Goal: Information Seeking & Learning: Learn about a topic

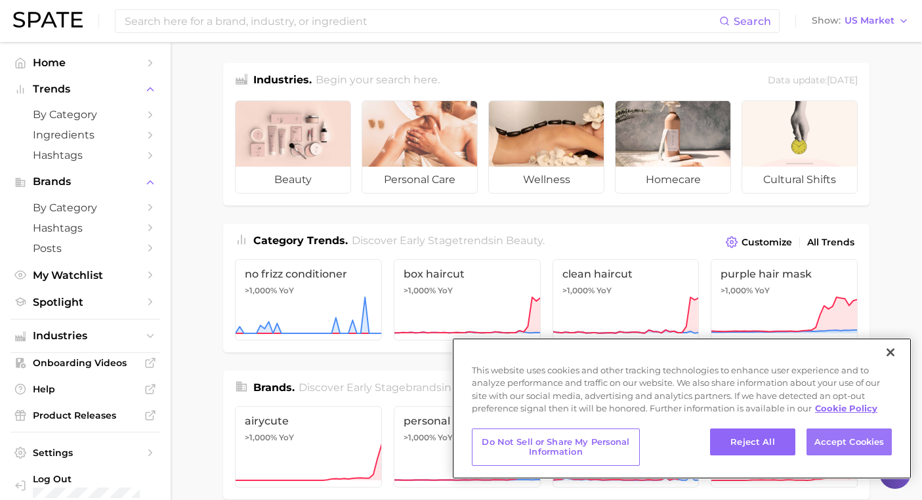
click at [864, 450] on button "Accept Cookies" at bounding box center [849, 443] width 85 height 28
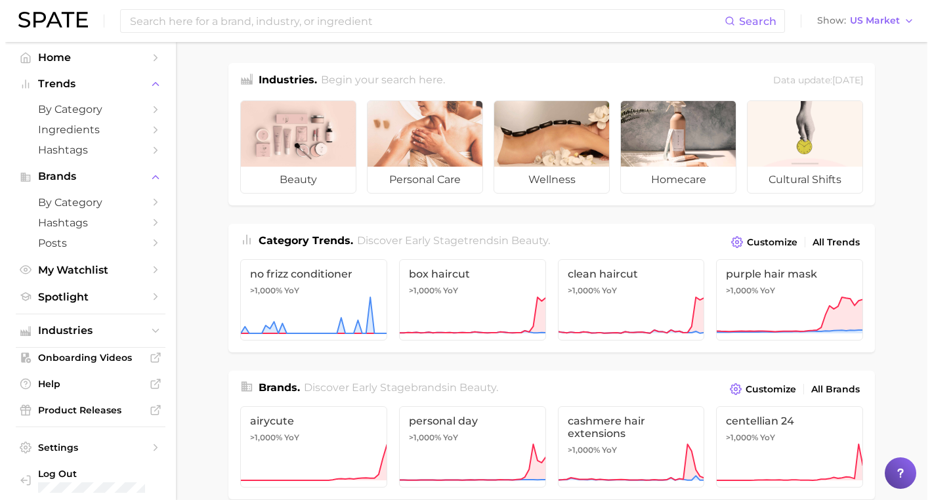
scroll to position [5, 0]
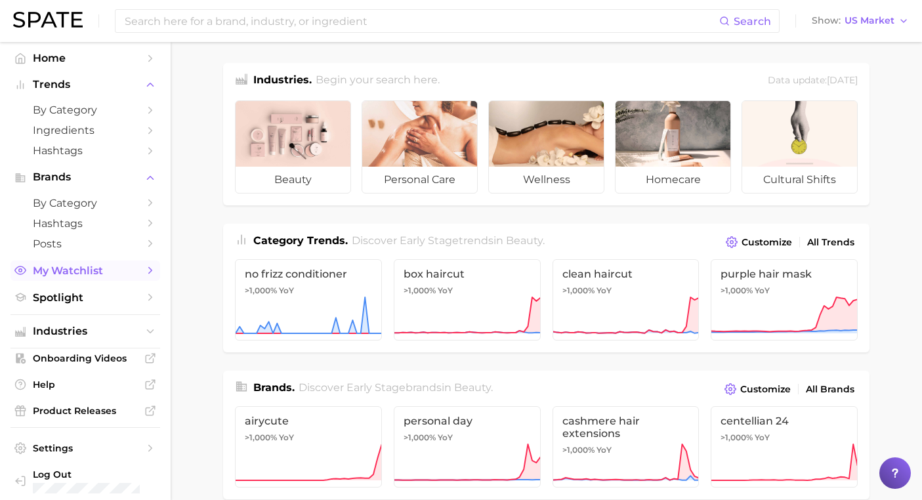
click at [91, 266] on span "My Watchlist" at bounding box center [85, 270] width 105 height 12
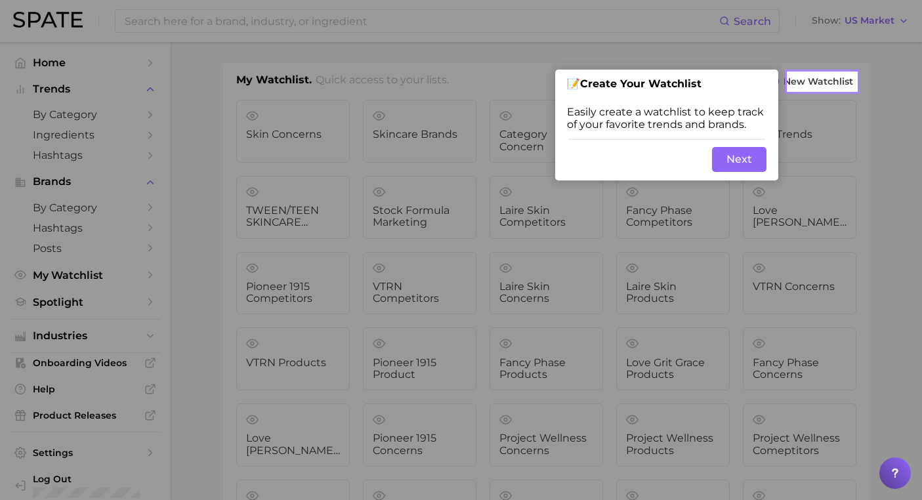
click at [740, 165] on button "Next" at bounding box center [739, 159] width 54 height 25
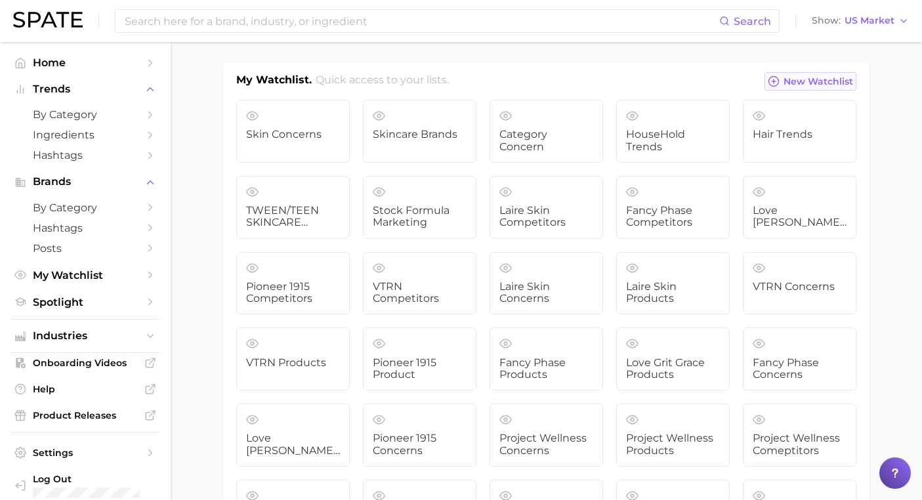
click at [813, 79] on span "New Watchlist" at bounding box center [819, 81] width 70 height 11
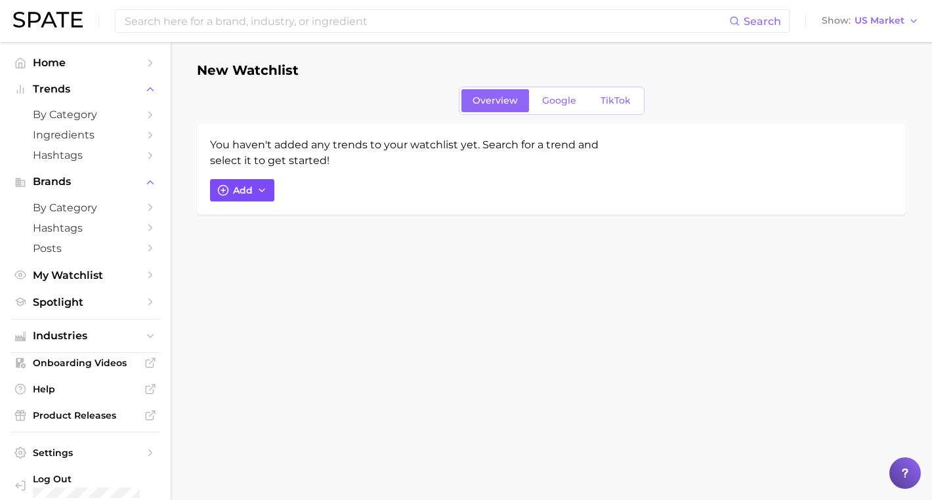
click at [252, 188] on button "Add" at bounding box center [242, 190] width 64 height 22
click at [262, 186] on icon "button" at bounding box center [262, 190] width 10 height 10
click at [558, 97] on span "Google" at bounding box center [559, 100] width 34 height 11
click at [608, 97] on span "TikTok" at bounding box center [615, 100] width 30 height 11
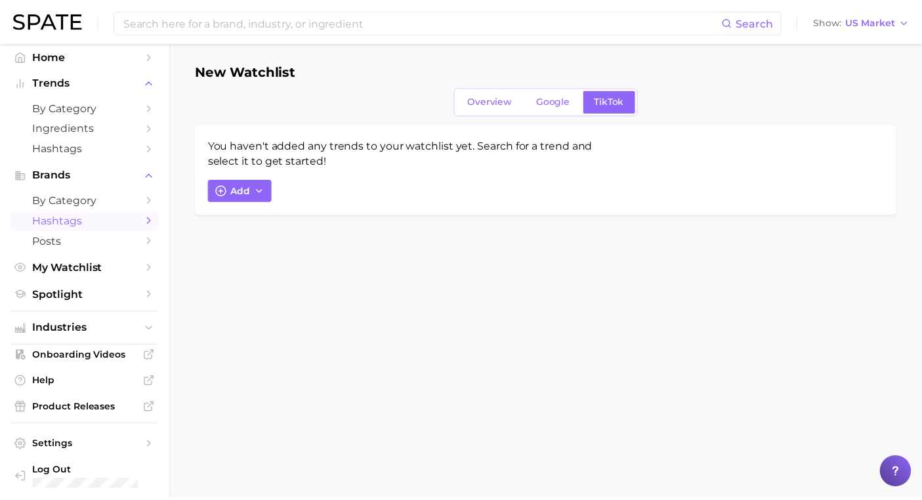
scroll to position [5, 0]
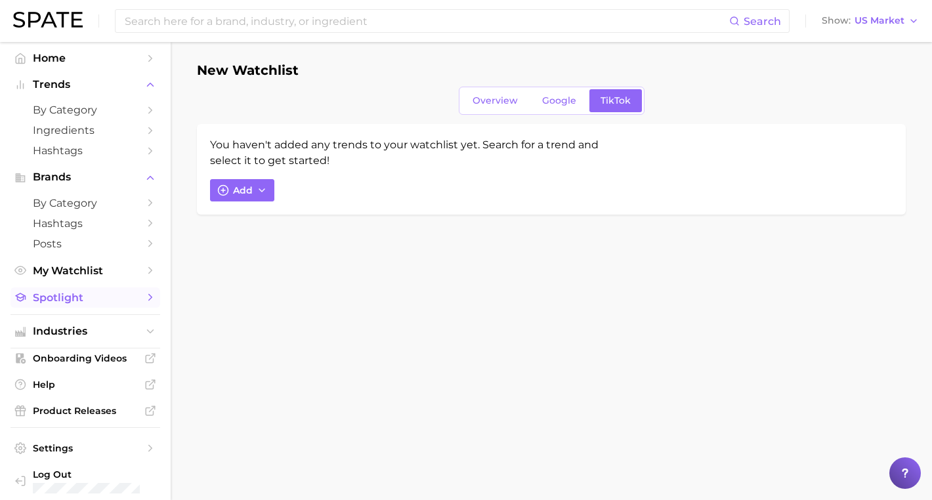
click at [89, 287] on link "Spotlight" at bounding box center [85, 297] width 150 height 20
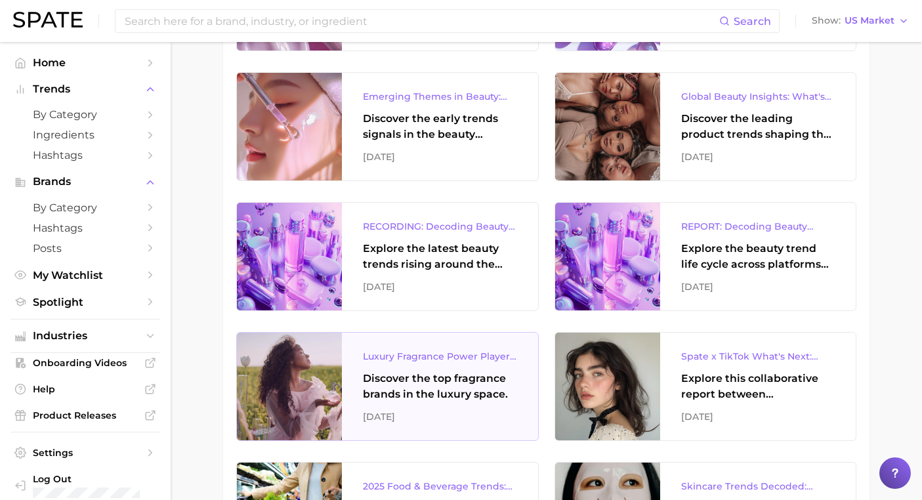
scroll to position [1110, 0]
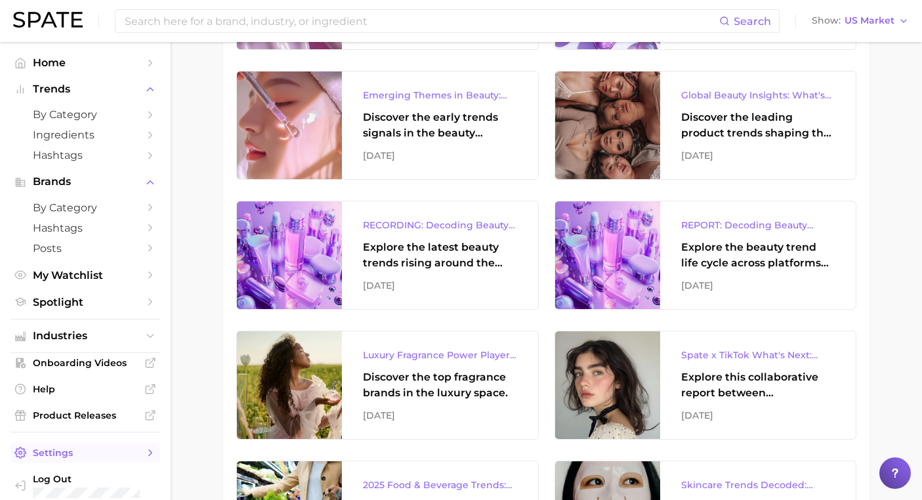
click at [60, 447] on span "Settings" at bounding box center [85, 453] width 105 height 12
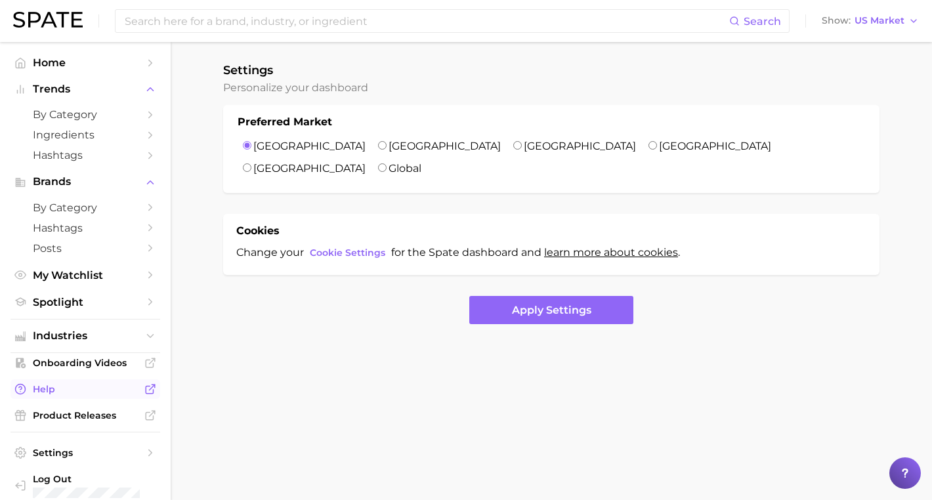
click at [60, 383] on span "Help" at bounding box center [85, 389] width 105 height 12
click at [58, 330] on span "Industries" at bounding box center [85, 336] width 105 height 12
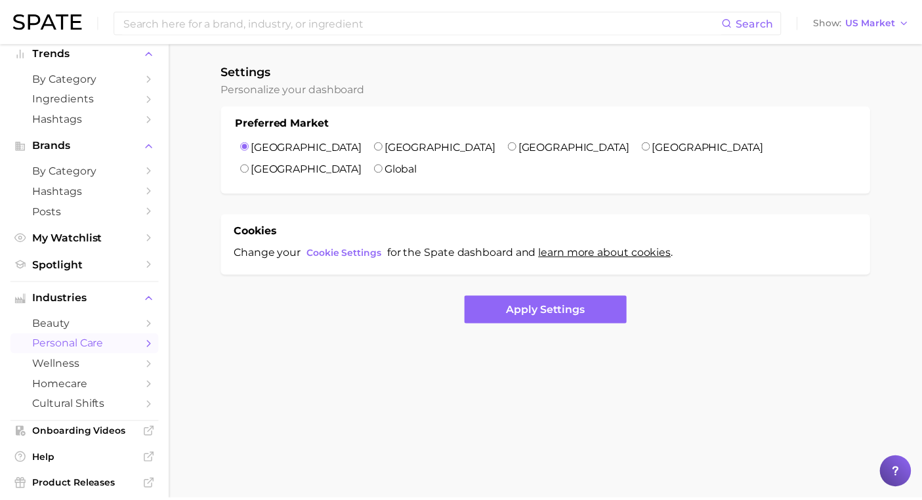
scroll to position [49, 0]
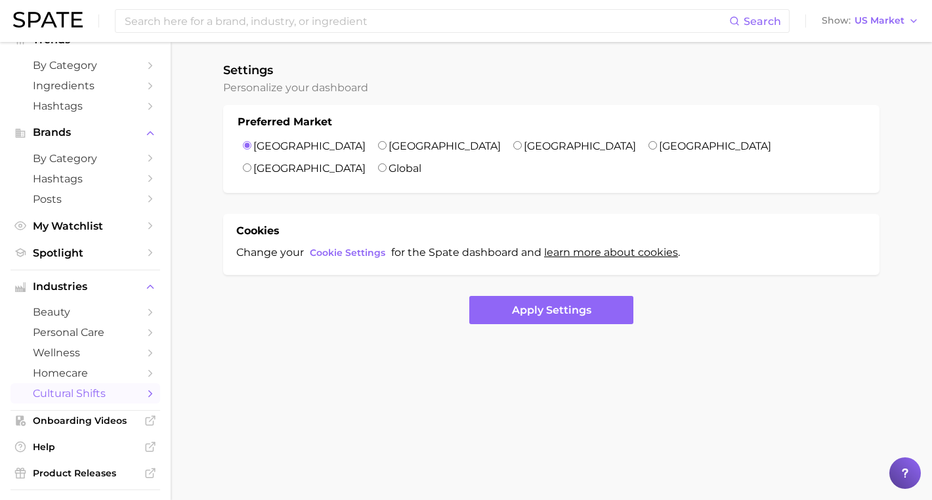
click at [67, 387] on span "cultural shifts" at bounding box center [85, 393] width 105 height 12
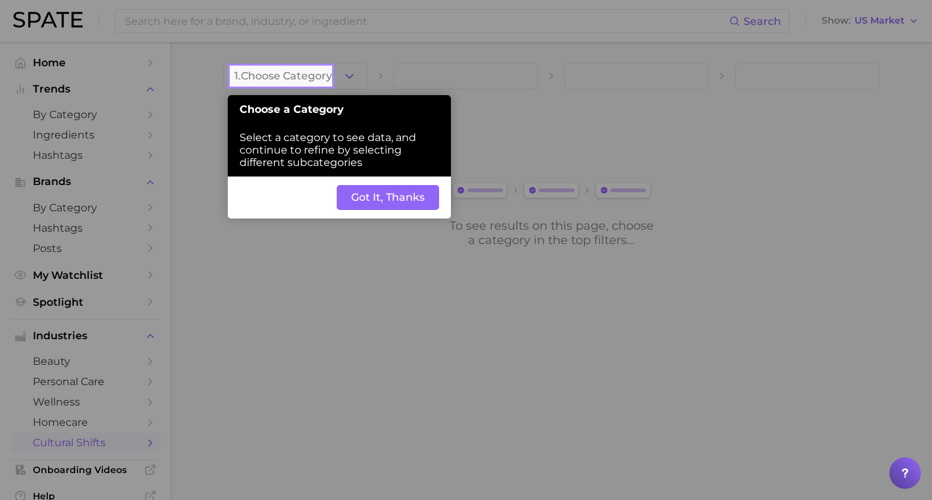
click at [381, 185] on button "Got It, Thanks" at bounding box center [388, 197] width 102 height 25
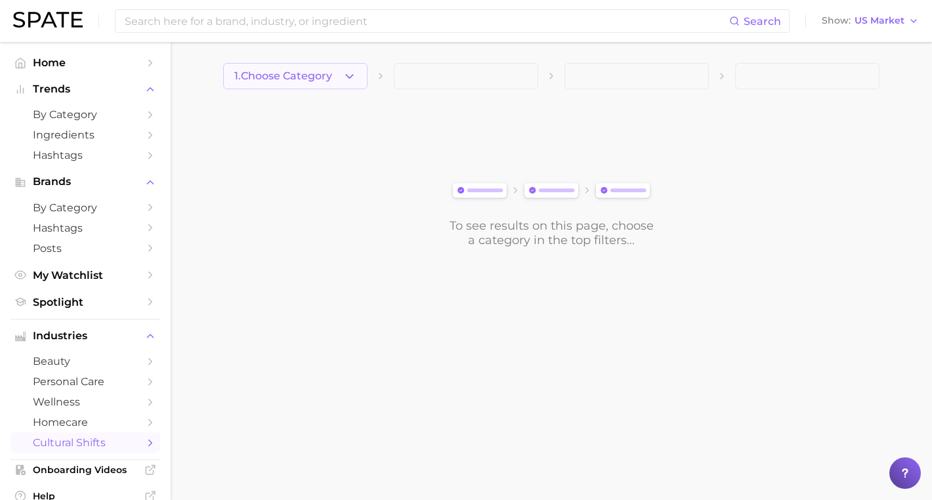
click at [320, 76] on span "1. Choose Category" at bounding box center [283, 76] width 98 height 12
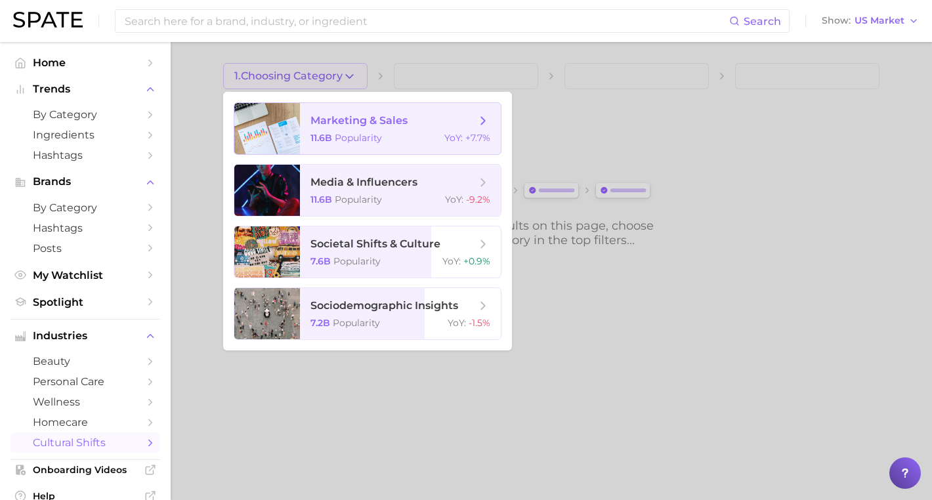
click at [429, 129] on span "marketing & sales 11.6b Popularity YoY : +7.7%" at bounding box center [400, 128] width 201 height 51
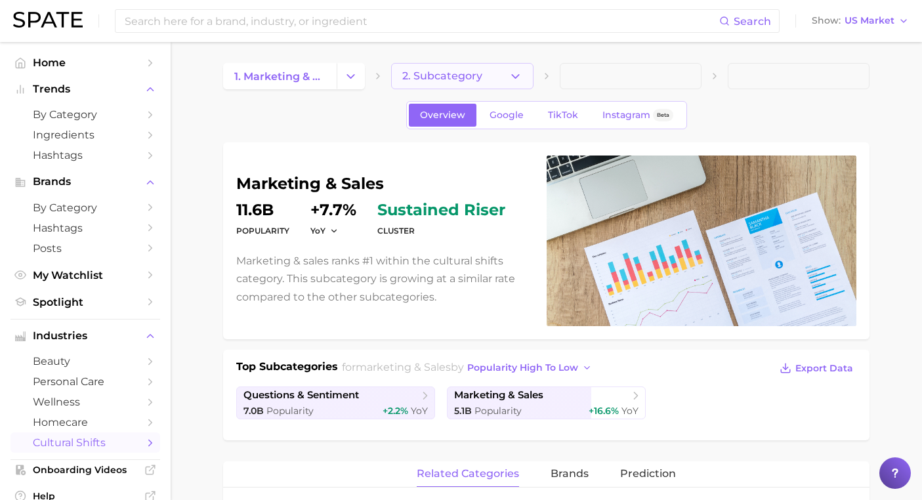
click at [518, 75] on polyline "button" at bounding box center [515, 75] width 7 height 3
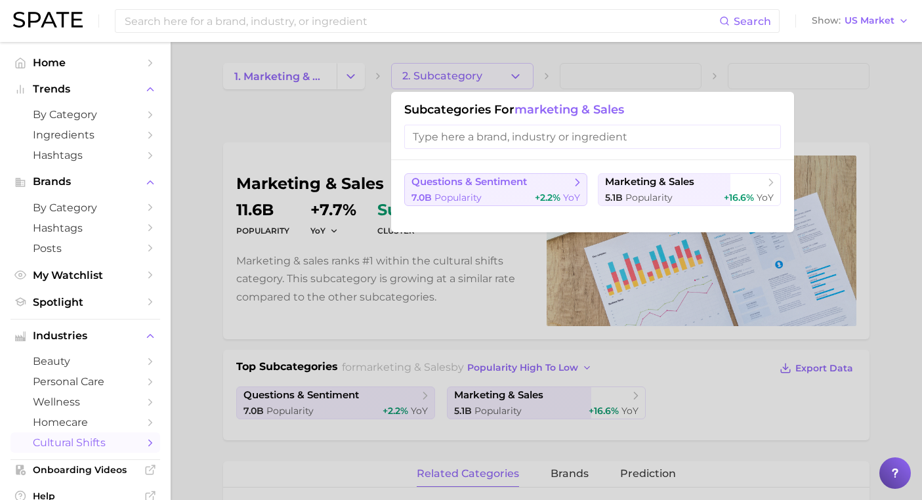
click at [551, 190] on button "questions & sentiment 7.0b Popularity +2.2% YoY" at bounding box center [495, 189] width 183 height 33
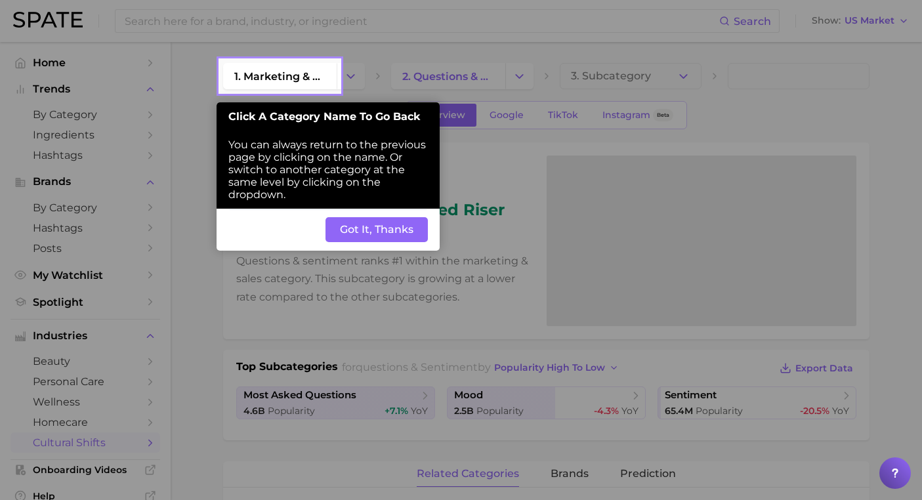
click at [366, 217] on button "Got It, Thanks" at bounding box center [376, 229] width 102 height 25
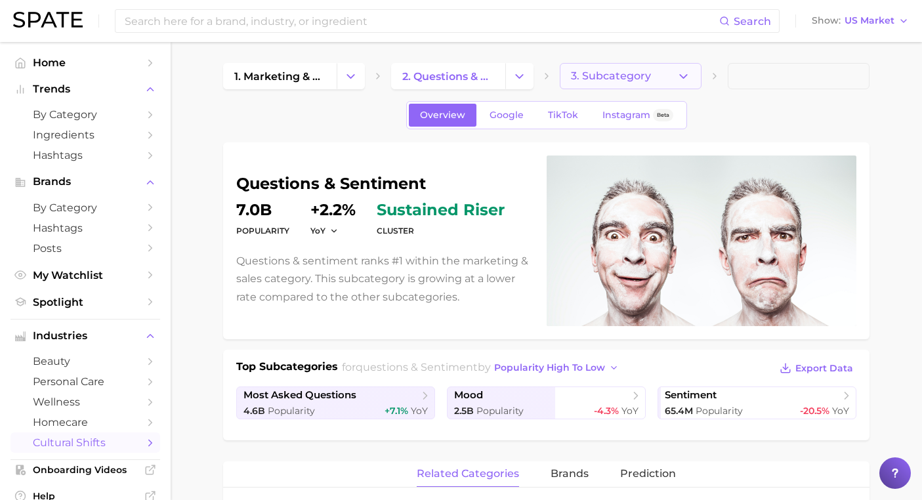
click at [672, 77] on button "3. Subcategory" at bounding box center [631, 76] width 142 height 26
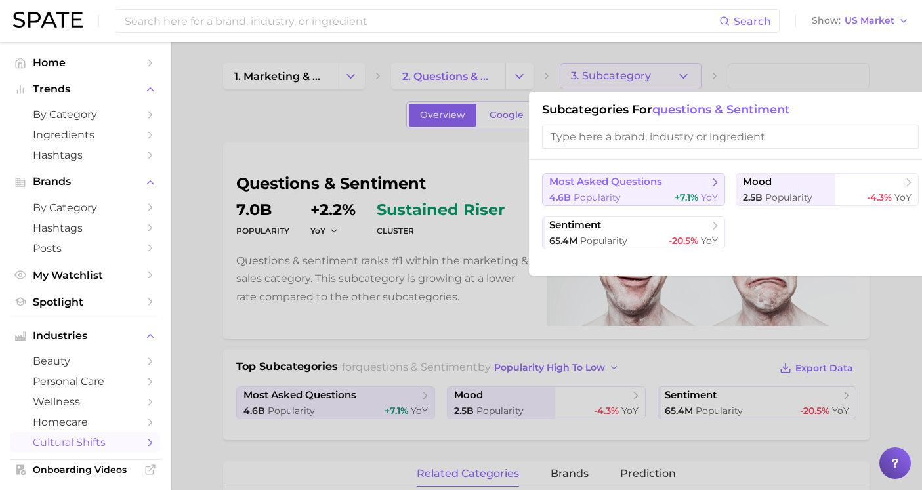
click at [694, 188] on button "most asked questions 4.6b Popularity +7.1% YoY" at bounding box center [633, 189] width 183 height 33
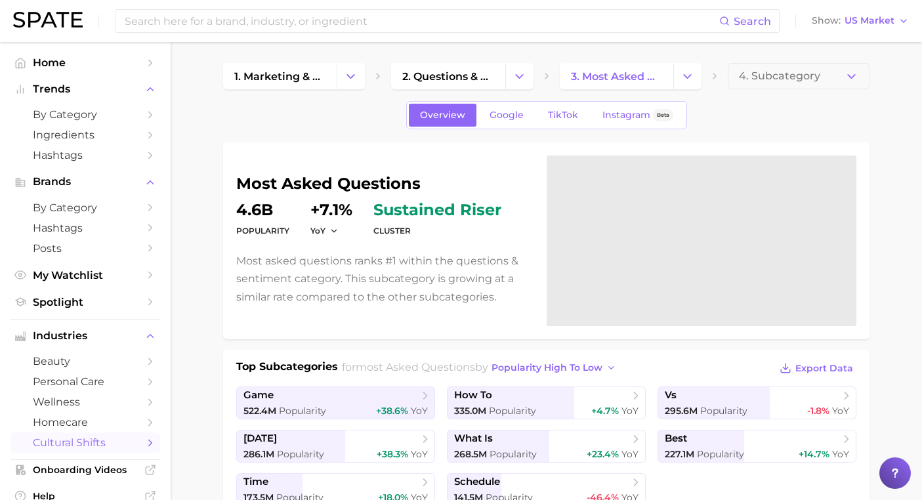
click at [795, 75] on span "4. Subcategory" at bounding box center [779, 76] width 81 height 12
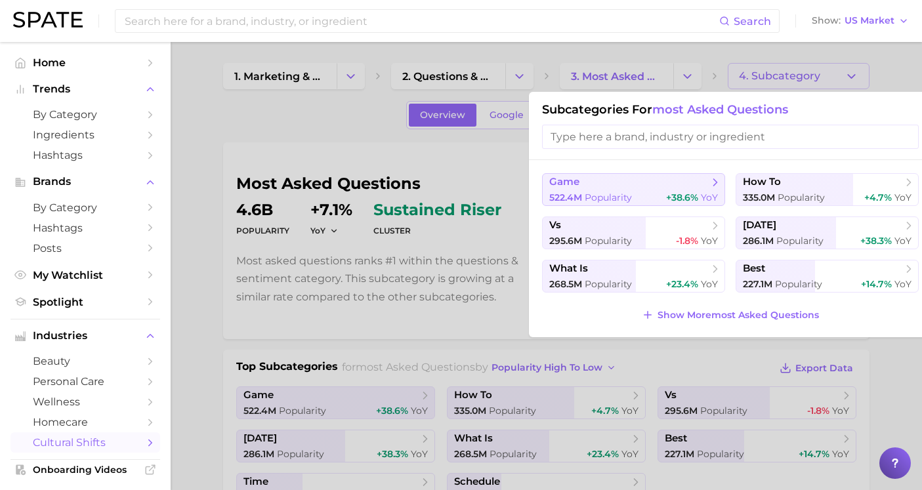
click at [669, 188] on button "game 522.4m Popularity +38.6% YoY" at bounding box center [633, 189] width 183 height 33
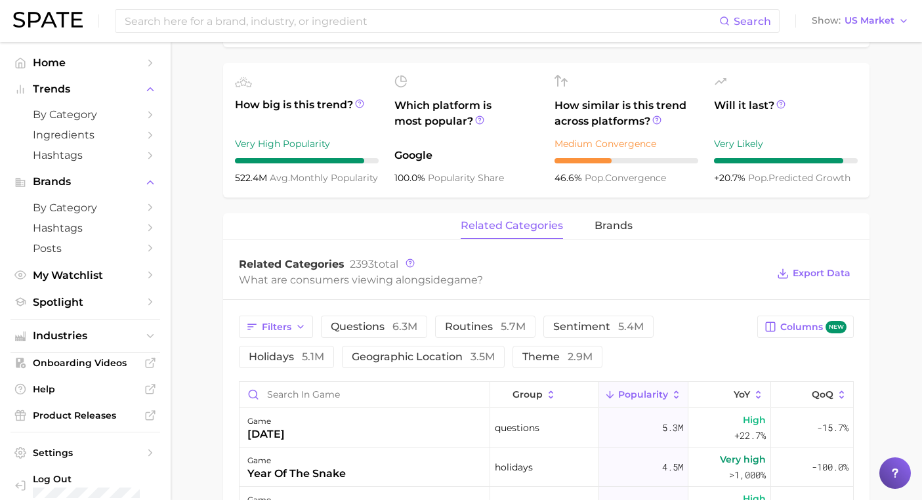
scroll to position [455, 0]
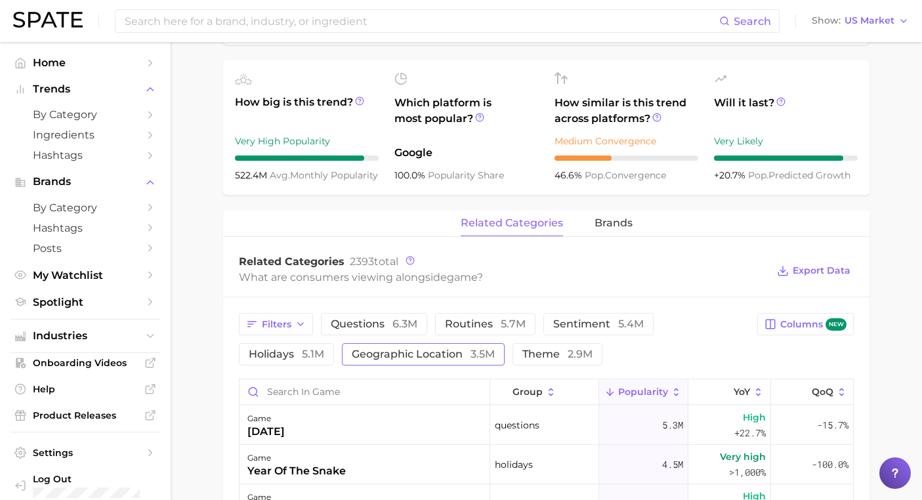
click at [352, 349] on span "geographic location 3.5m" at bounding box center [423, 354] width 143 height 10
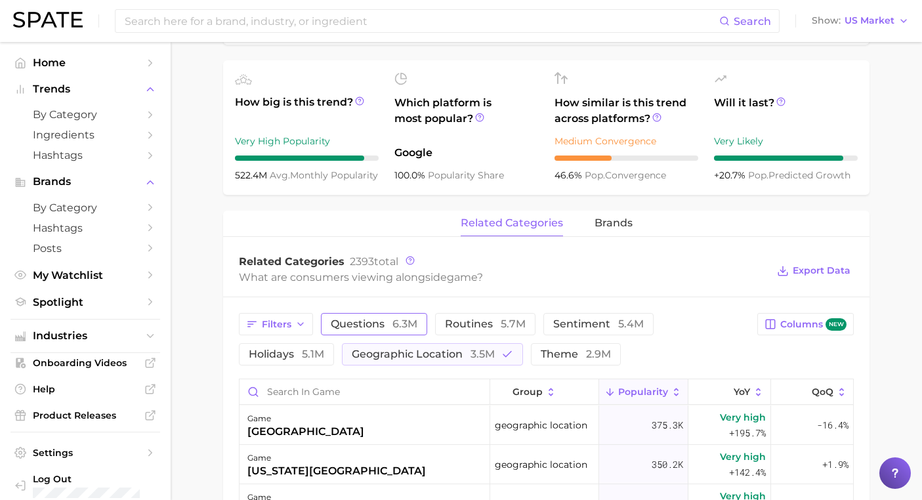
scroll to position [0, 0]
click at [398, 318] on span "6.3m" at bounding box center [404, 324] width 25 height 12
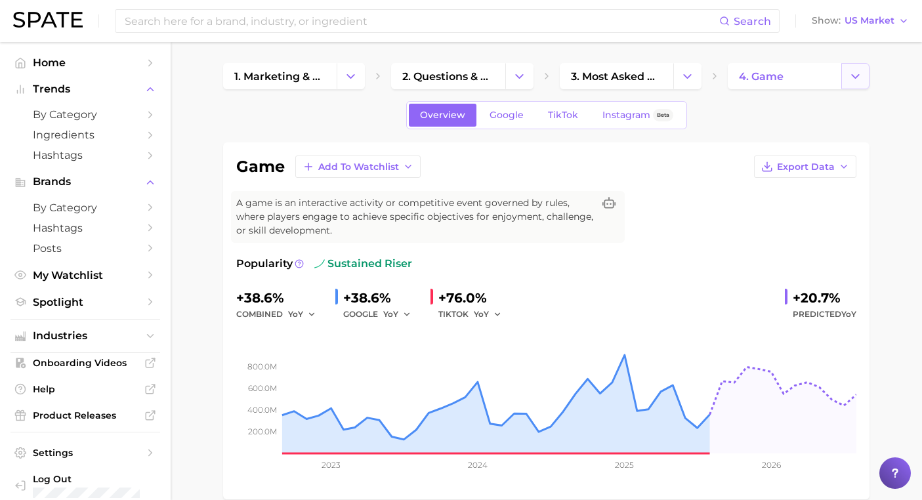
click at [851, 77] on icon "Change Category" at bounding box center [856, 77] width 14 height 14
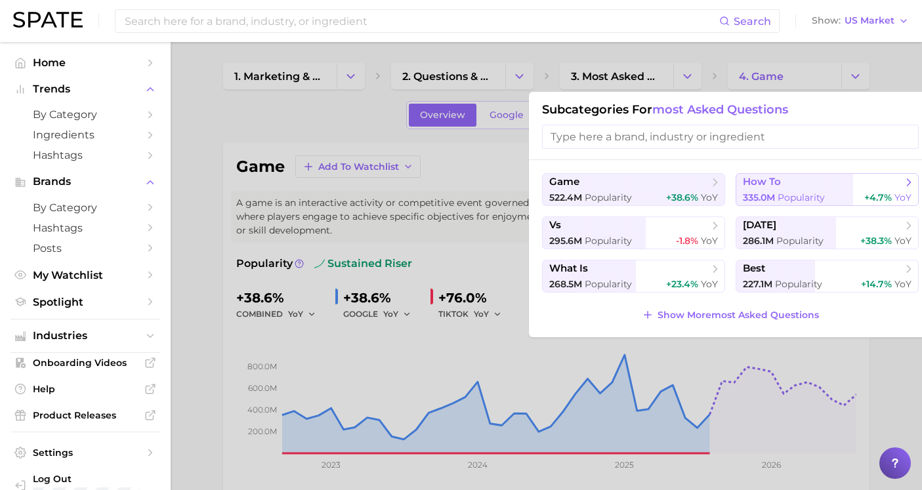
click at [797, 186] on button "how to 335.0m Popularity +4.7% YoY" at bounding box center [827, 189] width 183 height 33
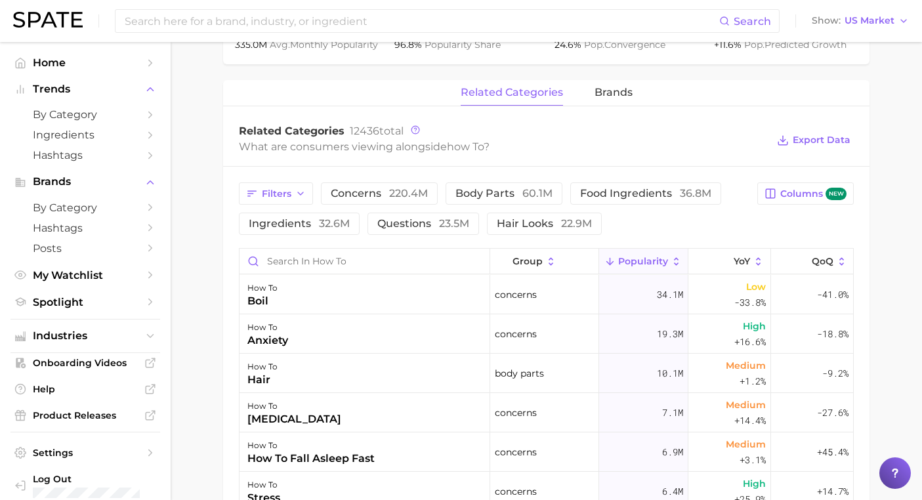
scroll to position [585, 0]
click at [381, 199] on span "concerns 220.4m" at bounding box center [379, 194] width 97 height 10
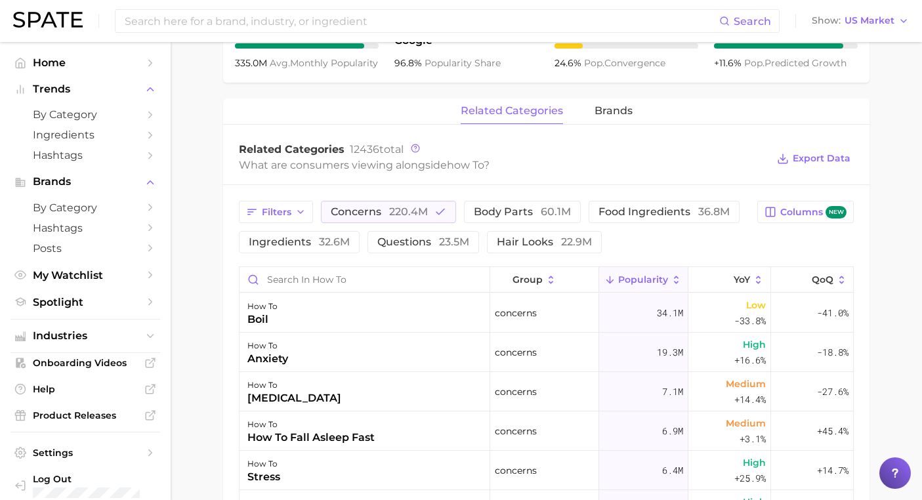
scroll to position [557, 0]
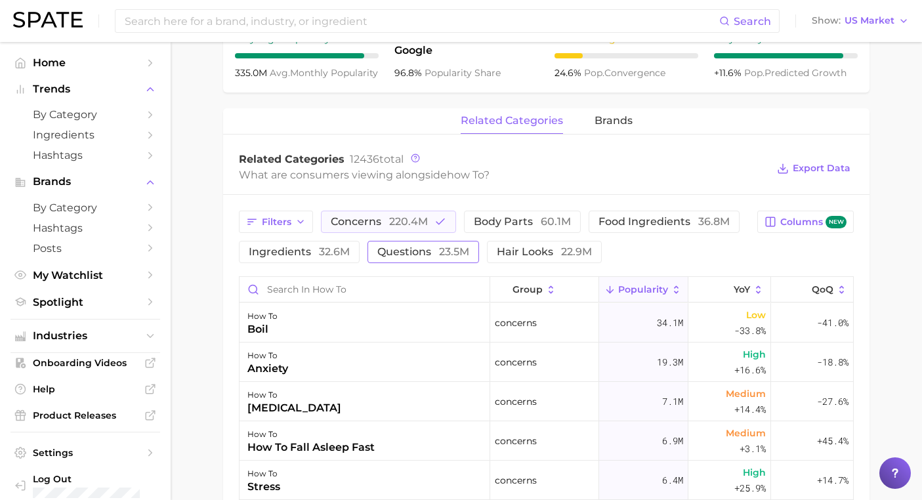
click at [439, 258] on span "23.5m" at bounding box center [454, 251] width 30 height 12
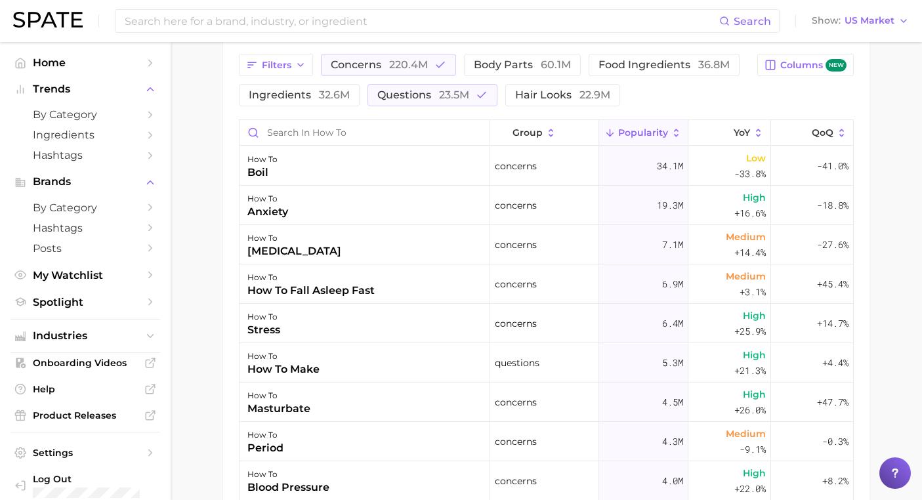
scroll to position [717, 0]
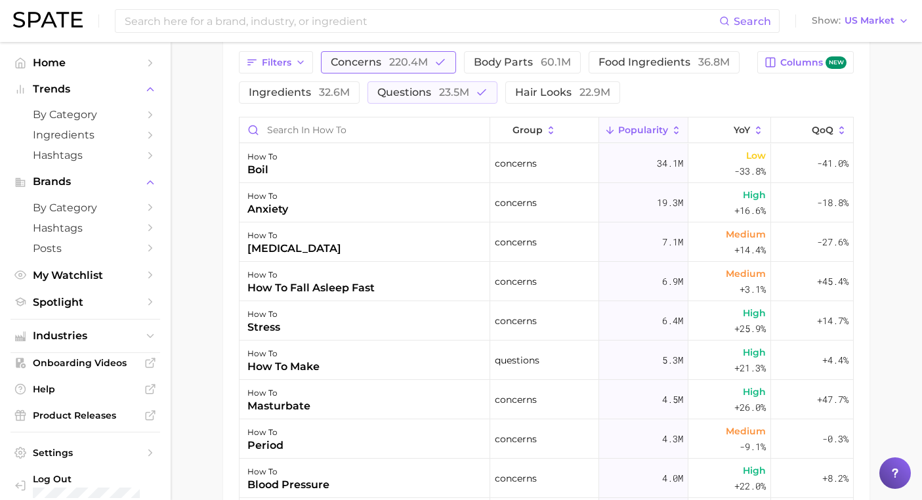
click at [434, 68] on icon "button" at bounding box center [440, 62] width 12 height 12
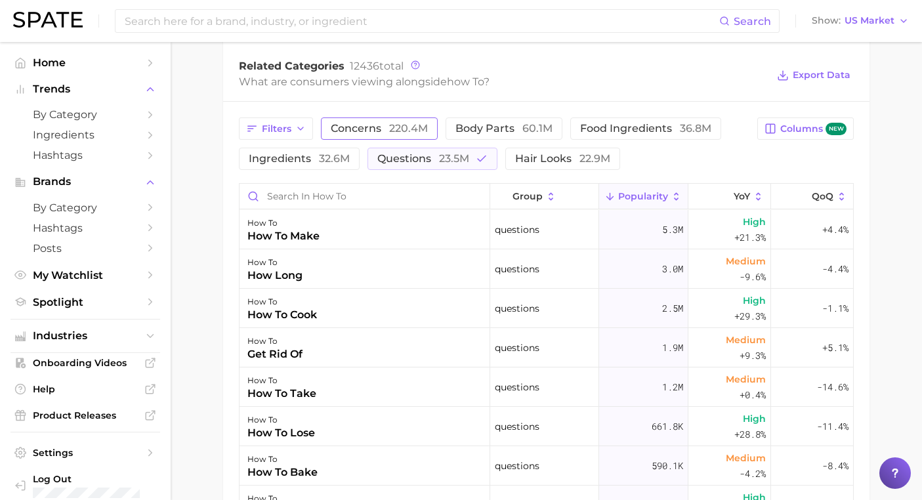
scroll to position [649, 0]
click at [445, 166] on span "23.5m" at bounding box center [454, 160] width 30 height 12
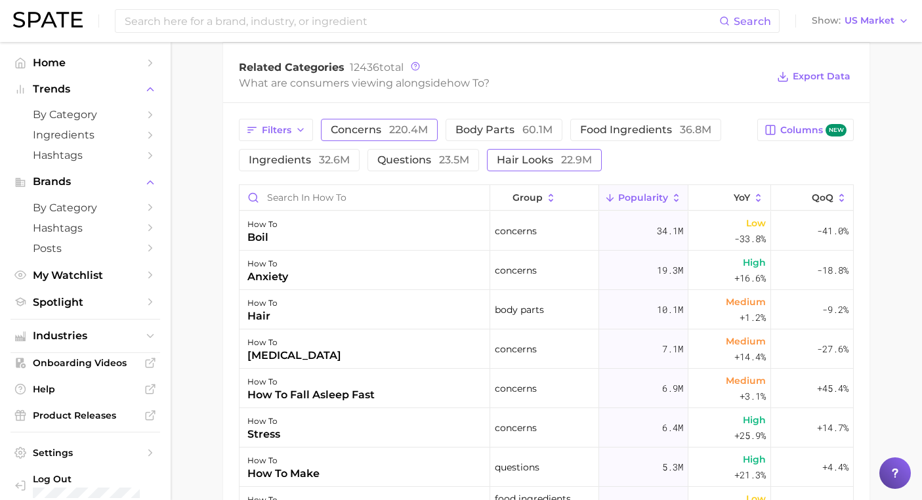
click at [521, 165] on span "hair looks 22.9m" at bounding box center [544, 160] width 95 height 10
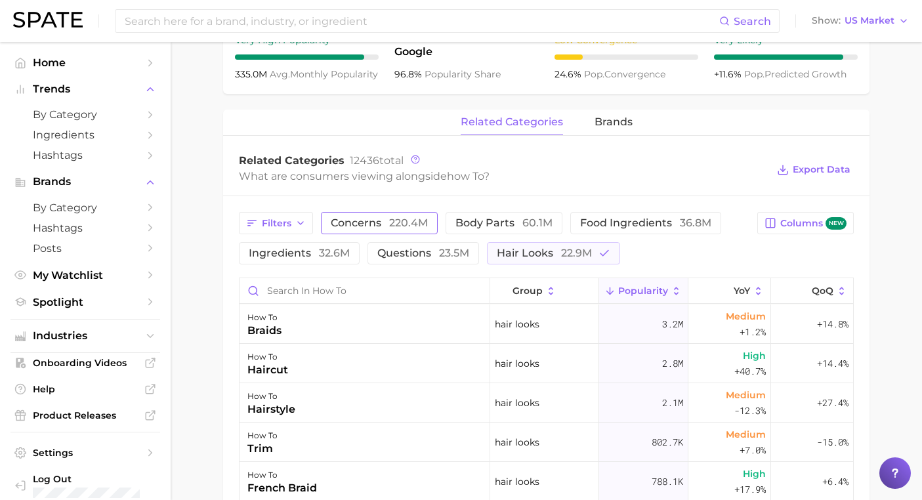
scroll to position [528, 0]
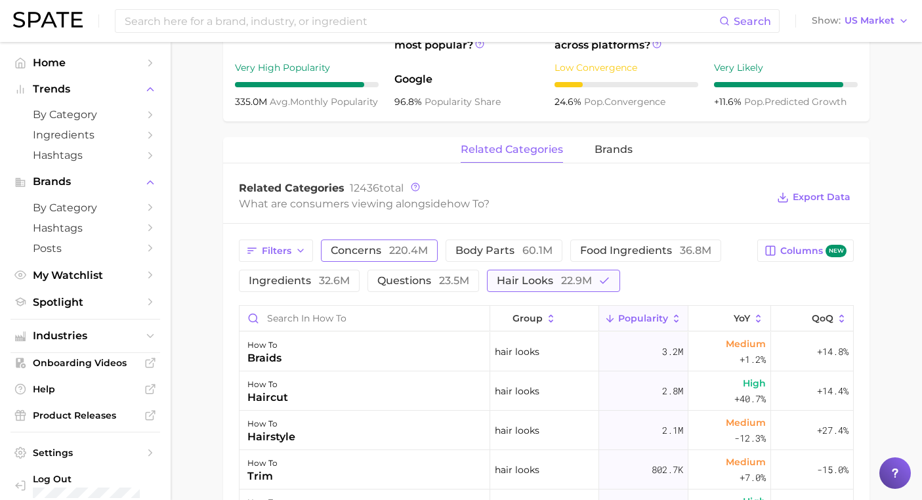
click at [506, 290] on button "hair looks 22.9m" at bounding box center [553, 281] width 133 height 22
click at [294, 292] on button "ingredients 32.6m" at bounding box center [299, 281] width 121 height 22
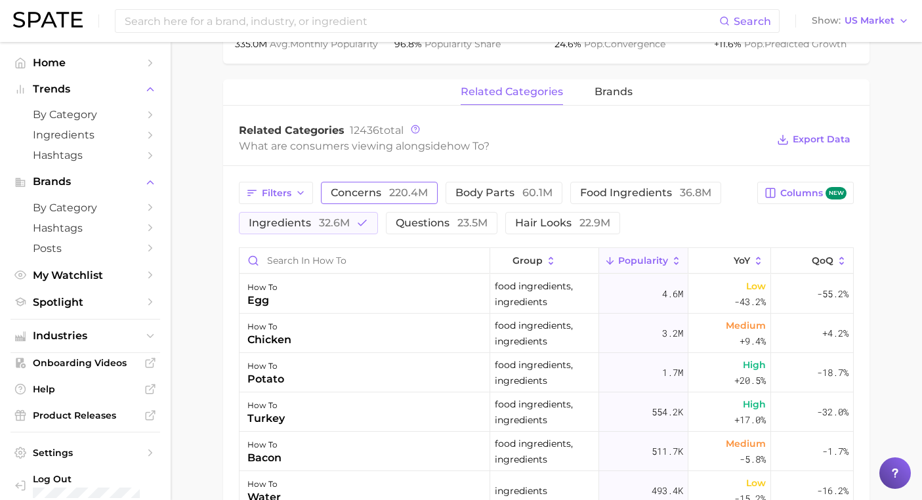
scroll to position [583, 0]
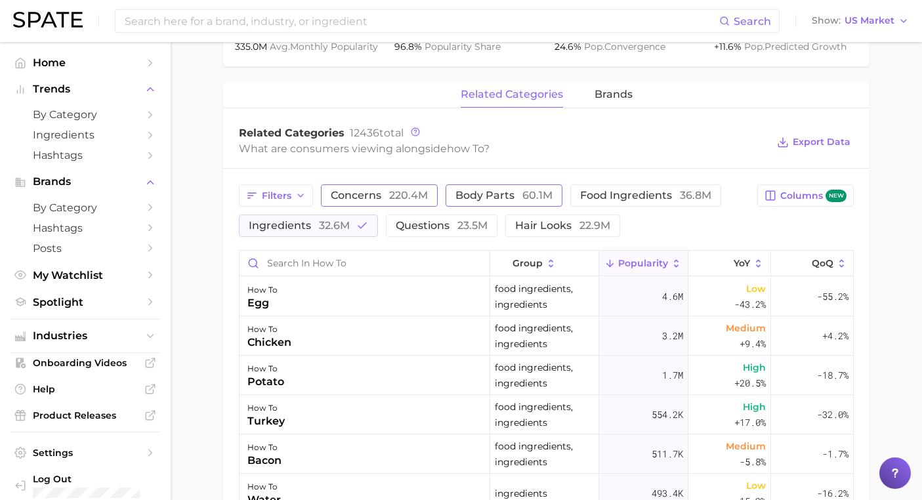
click at [522, 201] on span "60.1m" at bounding box center [537, 195] width 30 height 12
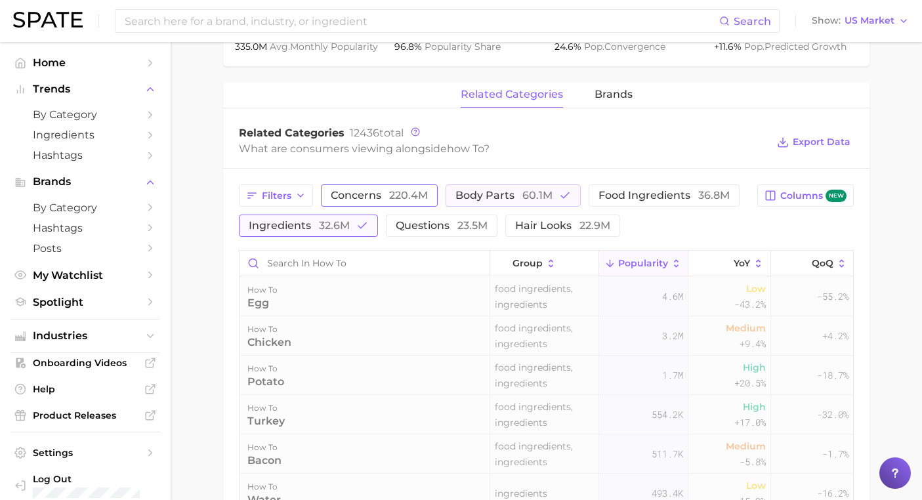
click at [356, 232] on icon "button" at bounding box center [362, 226] width 12 height 12
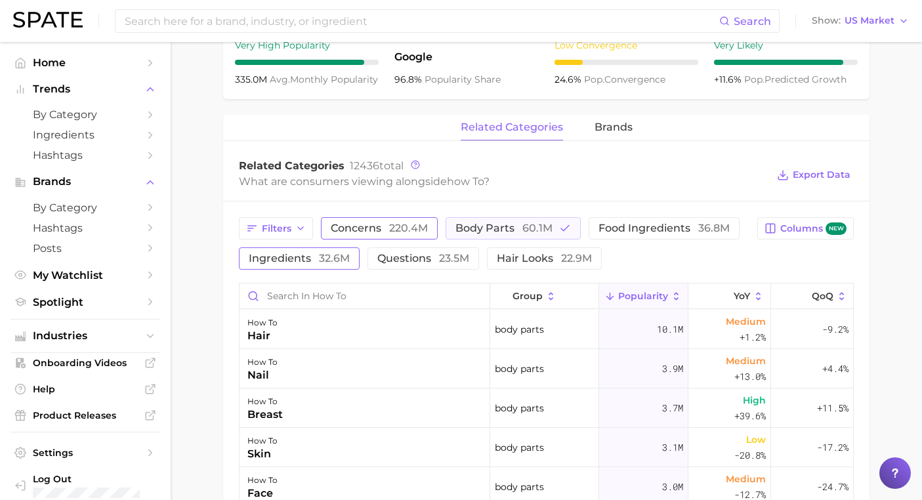
scroll to position [539, 0]
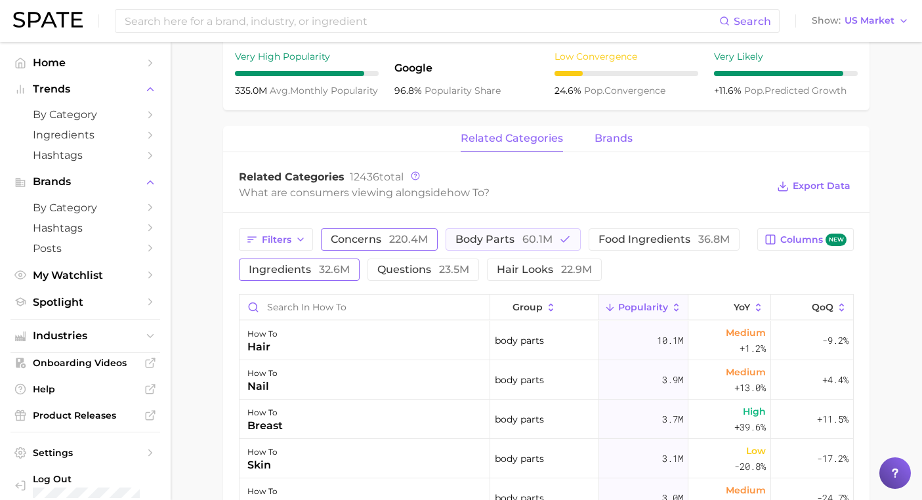
click at [620, 144] on span "brands" at bounding box center [614, 139] width 38 height 12
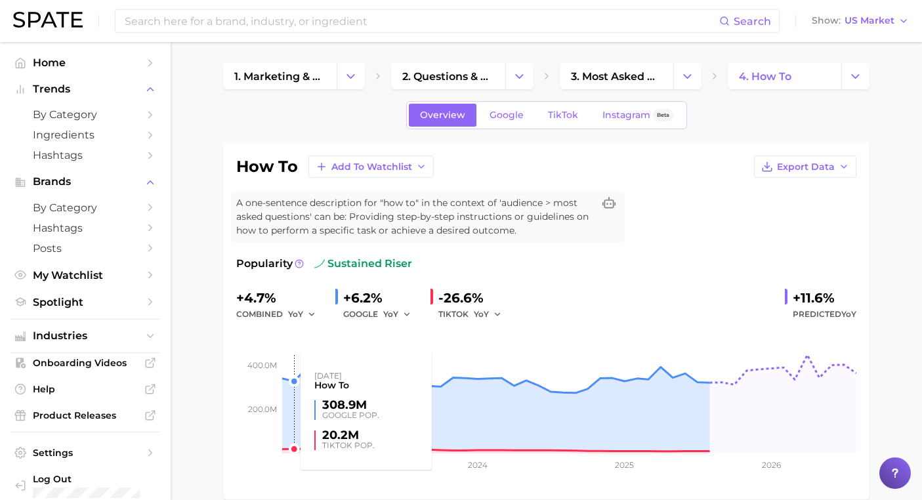
scroll to position [0, 0]
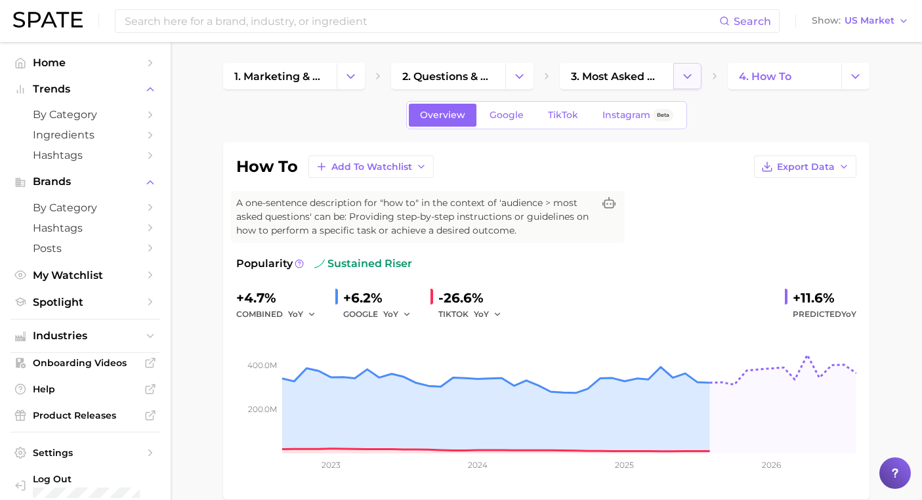
click at [700, 79] on button "Change Category" at bounding box center [687, 76] width 28 height 26
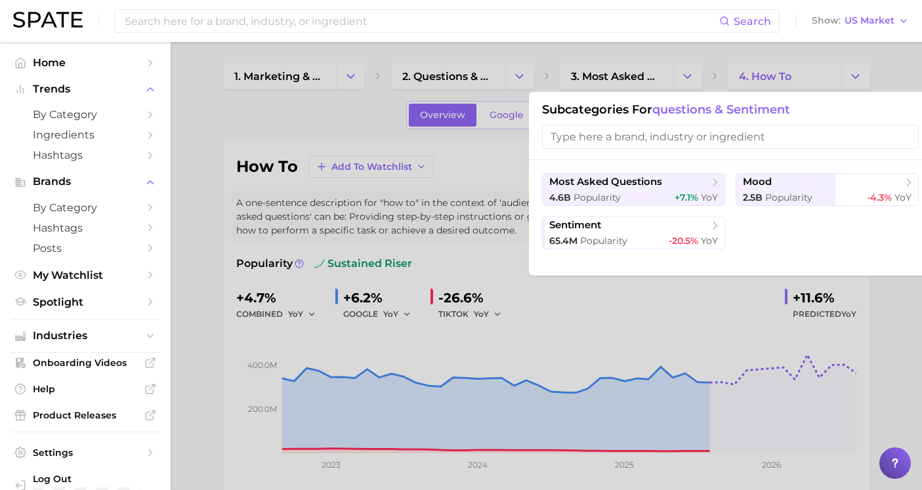
click at [696, 79] on div at bounding box center [461, 245] width 922 height 490
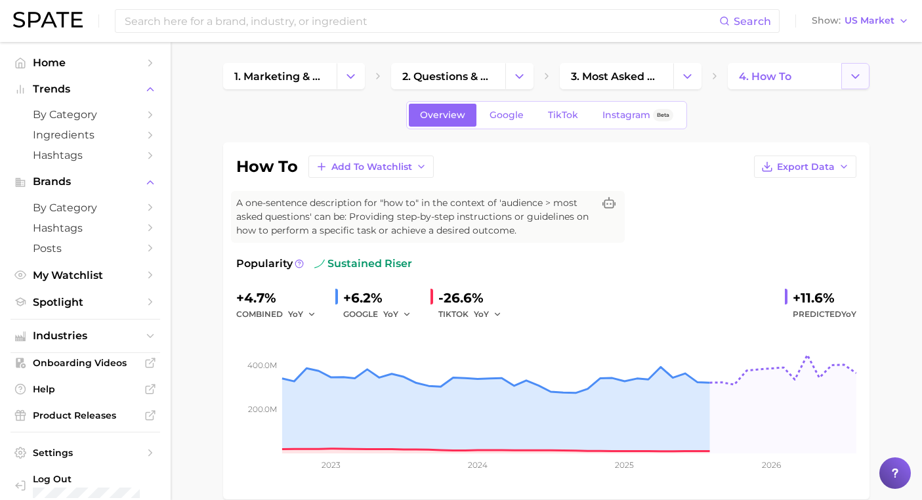
click at [868, 66] on button "Change Category" at bounding box center [855, 76] width 28 height 26
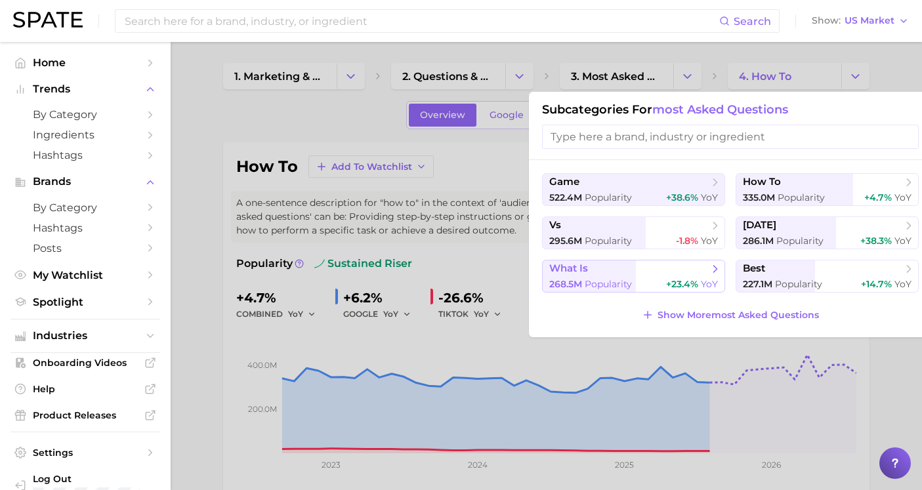
click at [656, 270] on button "what is 268.5m Popularity +23.4% YoY" at bounding box center [633, 276] width 183 height 33
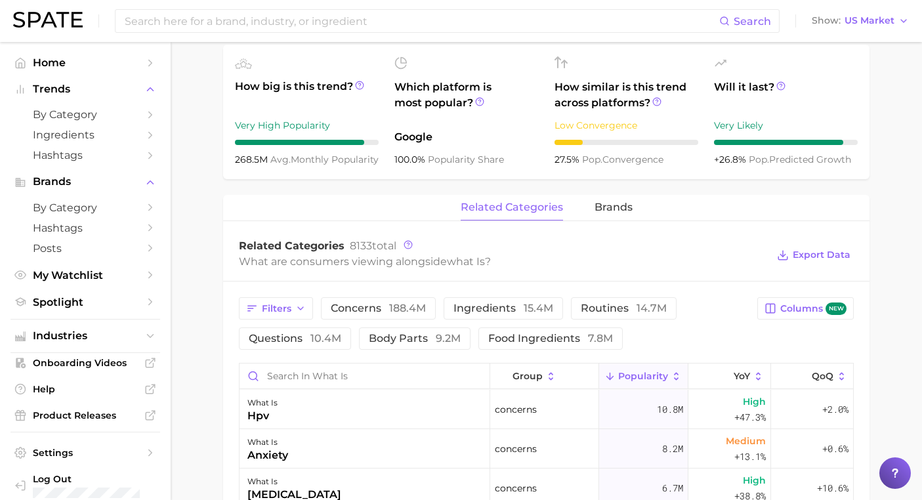
scroll to position [456, 0]
click at [436, 345] on span "9.2m" at bounding box center [448, 339] width 25 height 12
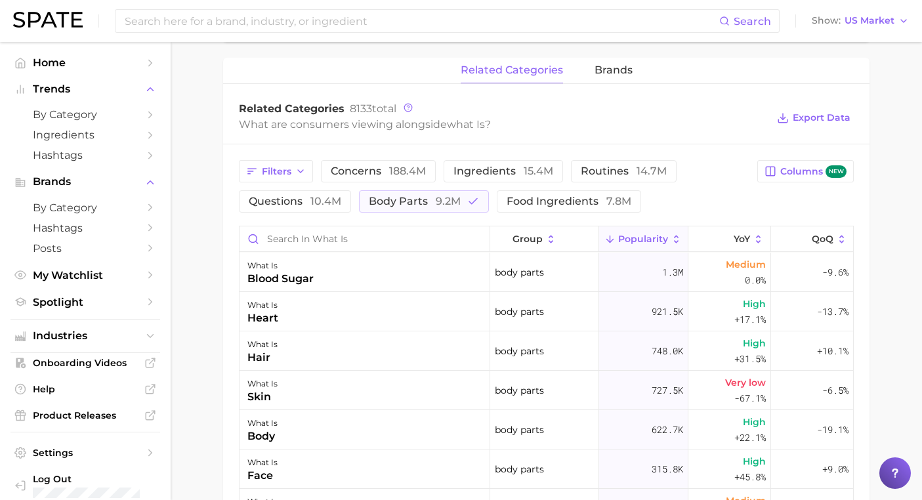
scroll to position [590, 0]
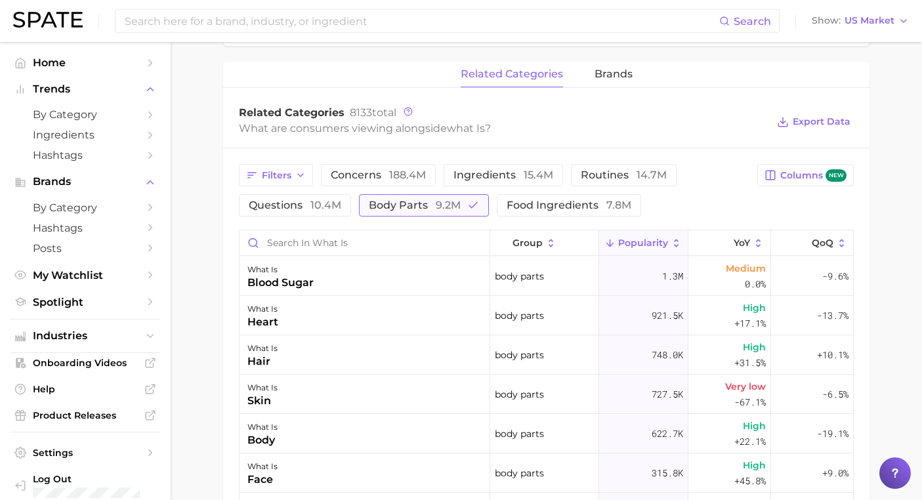
click at [442, 211] on span "9.2m" at bounding box center [448, 205] width 25 height 12
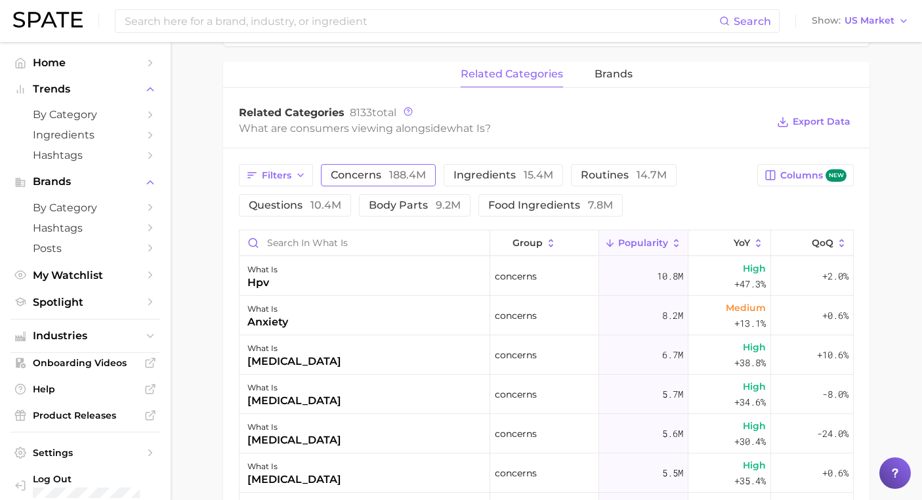
click at [402, 186] on button "concerns 188.4m" at bounding box center [378, 175] width 115 height 22
click at [392, 181] on span "188.4m" at bounding box center [407, 175] width 37 height 12
click at [586, 180] on span "routines 14.7m" at bounding box center [624, 175] width 86 height 10
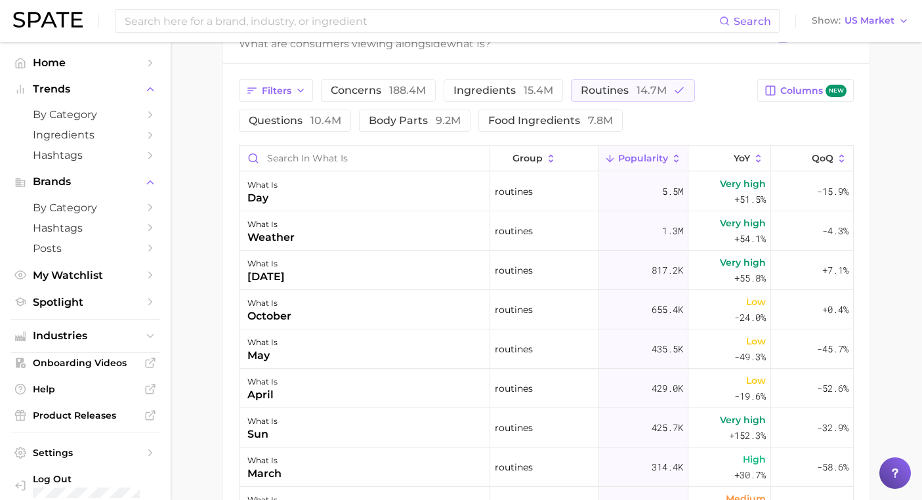
scroll to position [650, 0]
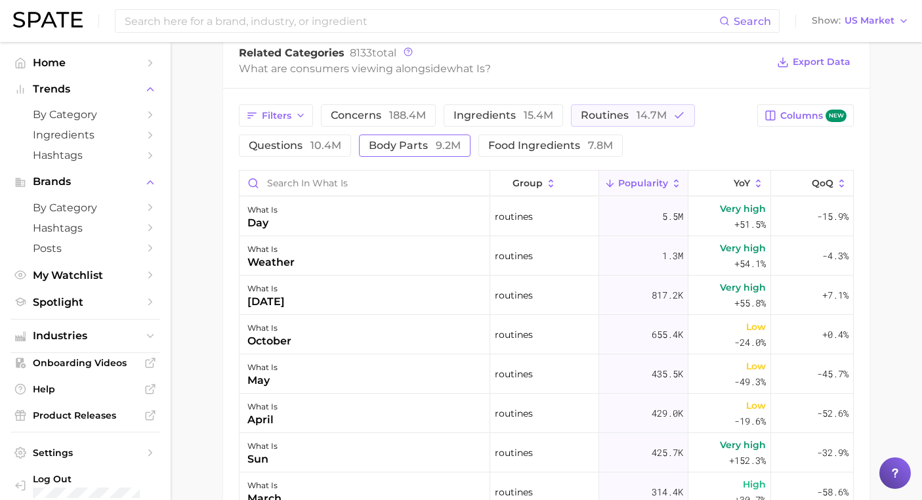
click at [436, 155] on button "body parts 9.2m" at bounding box center [415, 146] width 112 height 22
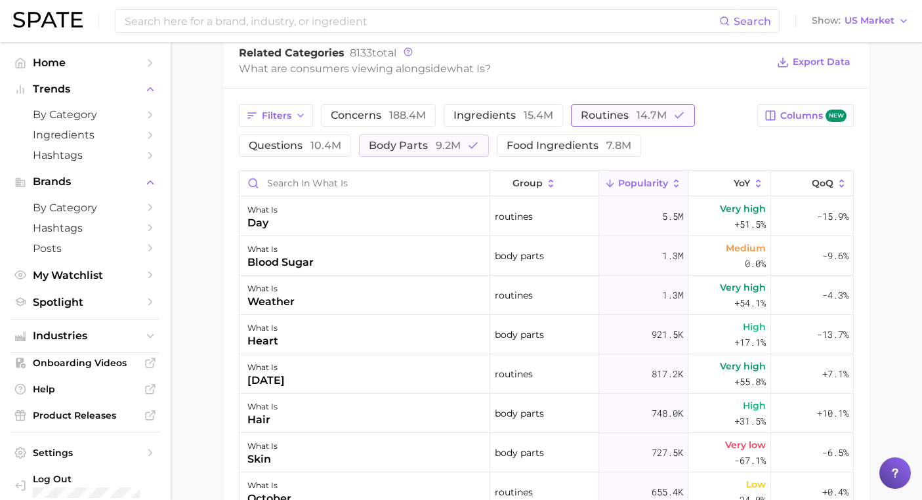
click at [592, 121] on span "routines 14.7m" at bounding box center [624, 115] width 86 height 10
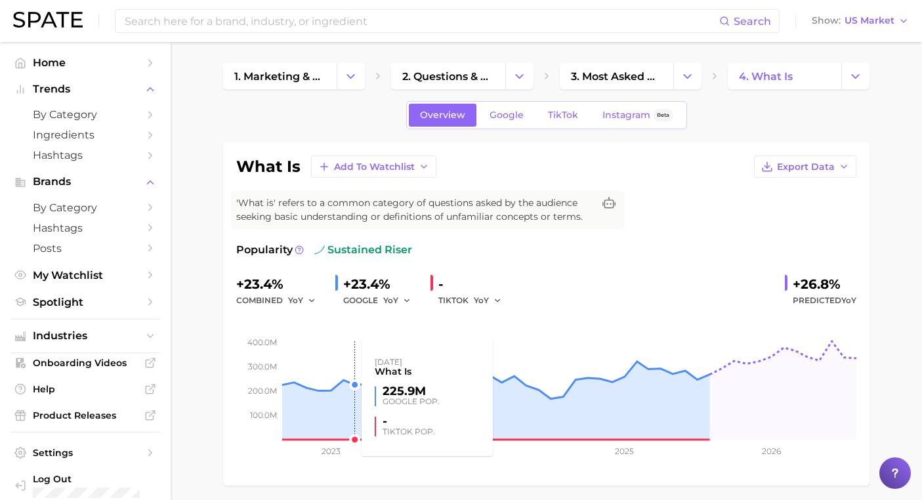
scroll to position [0, 0]
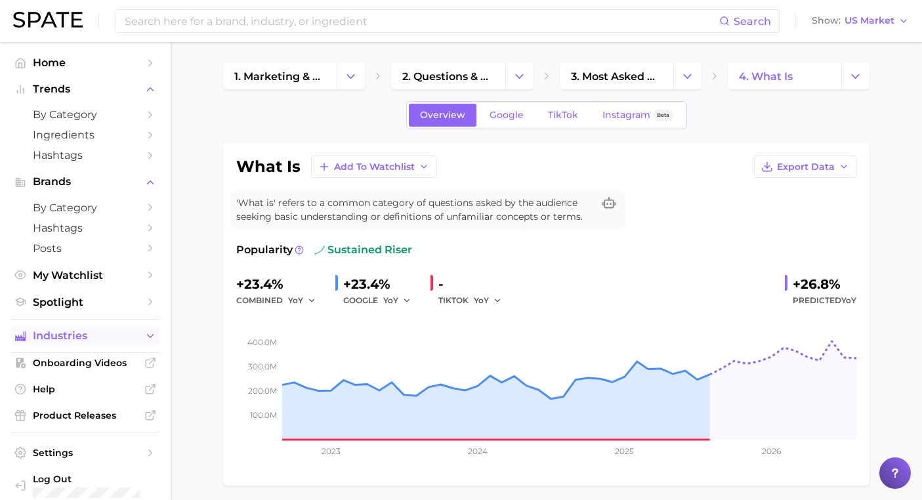
click at [73, 330] on span "Industries" at bounding box center [85, 336] width 105 height 12
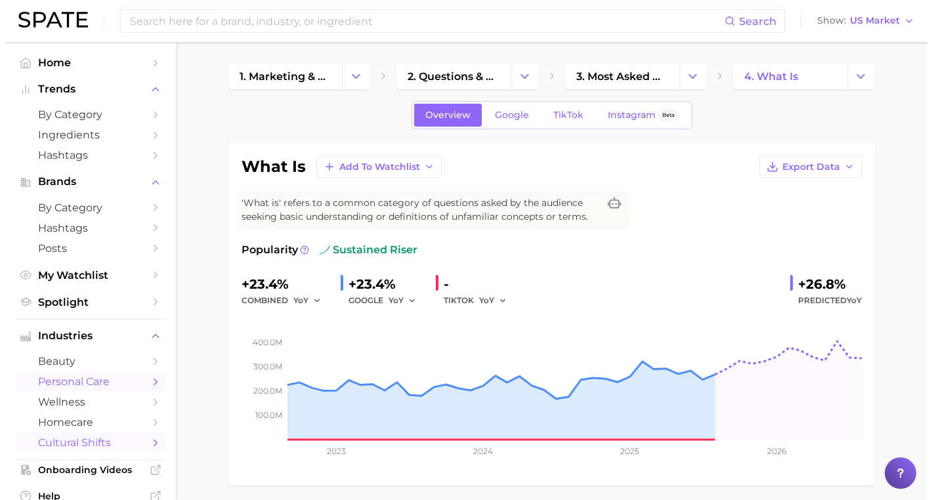
scroll to position [6, 0]
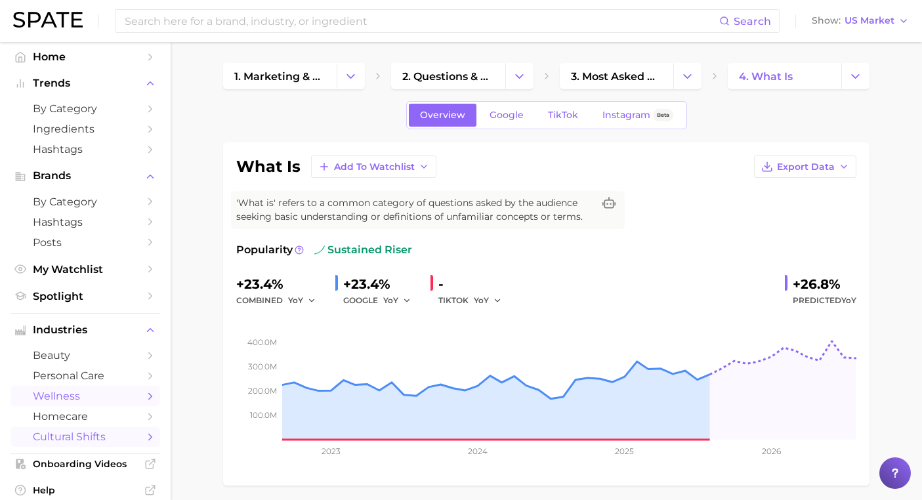
click at [72, 386] on link "wellness" at bounding box center [85, 396] width 150 height 20
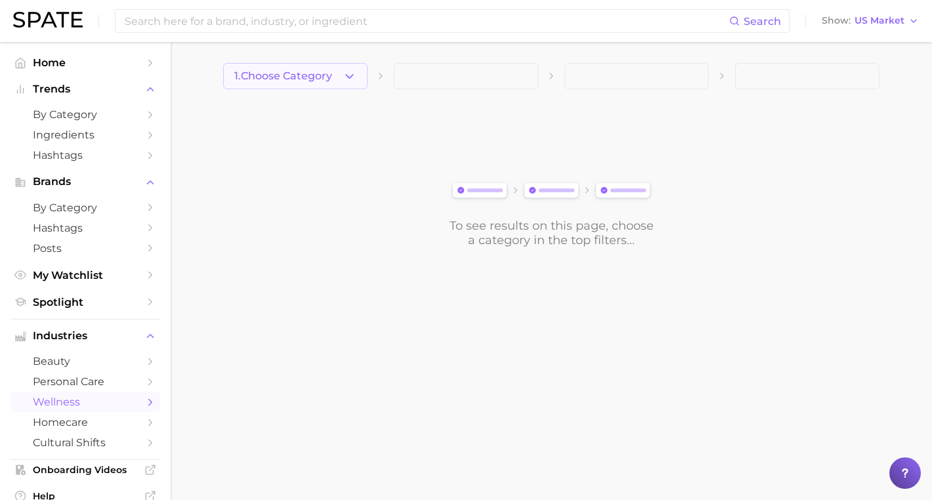
click at [353, 82] on icon "button" at bounding box center [350, 77] width 14 height 14
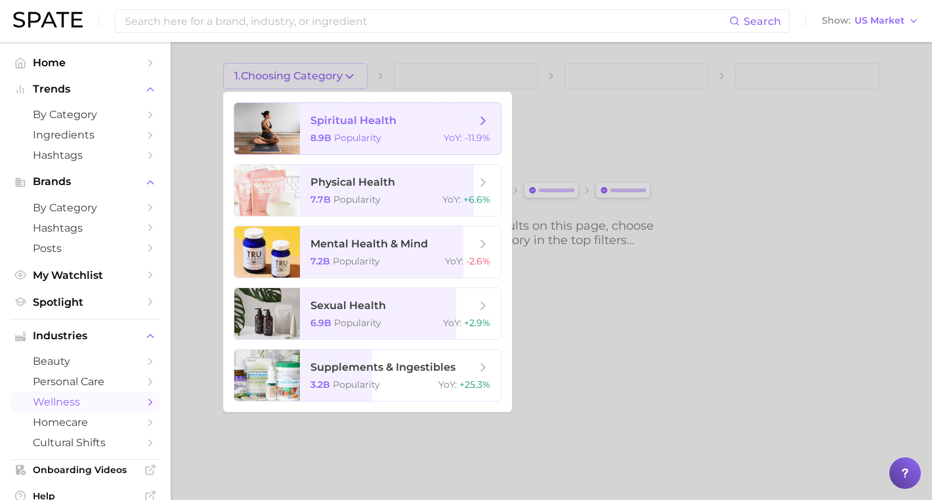
click at [381, 131] on span "spiritual health 8.9b Popularity YoY : -11.9%" at bounding box center [400, 128] width 201 height 51
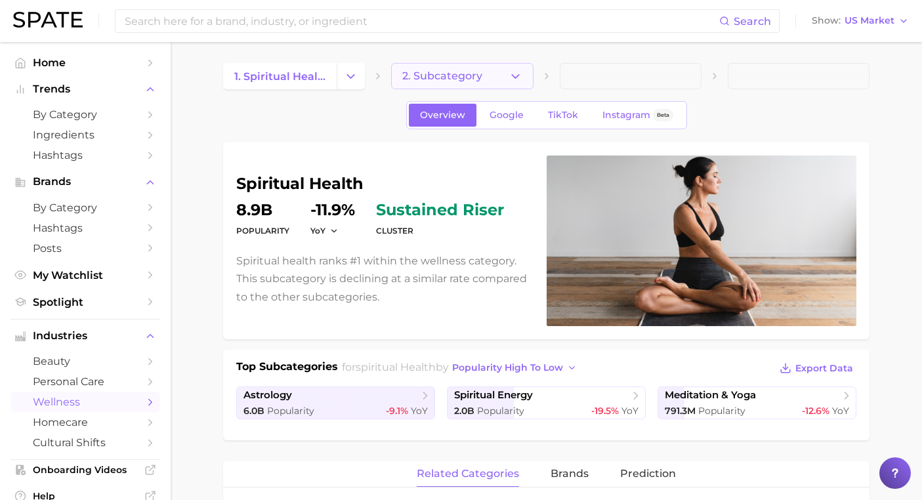
click at [530, 72] on button "2. Subcategory" at bounding box center [462, 76] width 142 height 26
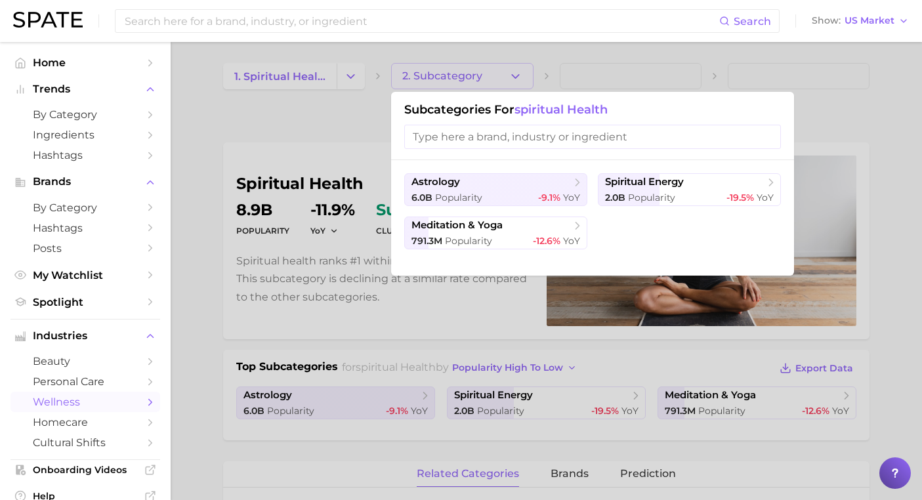
click at [530, 72] on div at bounding box center [461, 250] width 922 height 500
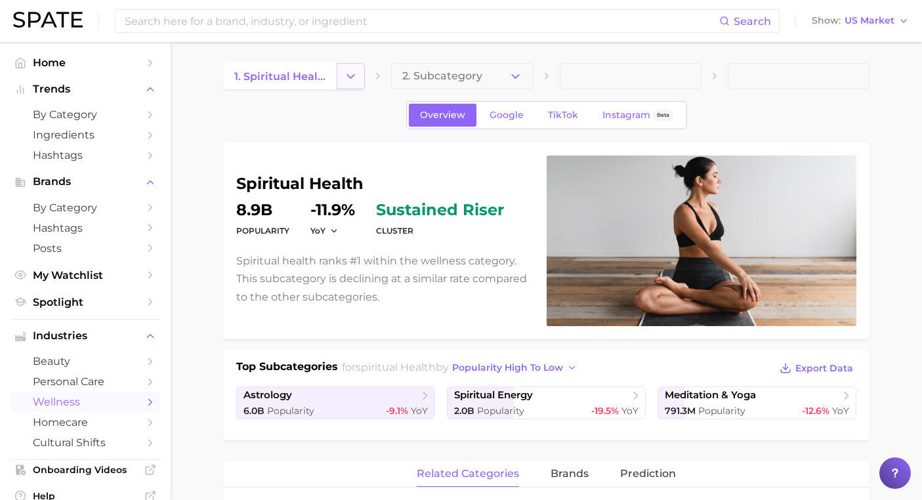
click at [351, 77] on polyline "Change Category" at bounding box center [351, 75] width 7 height 3
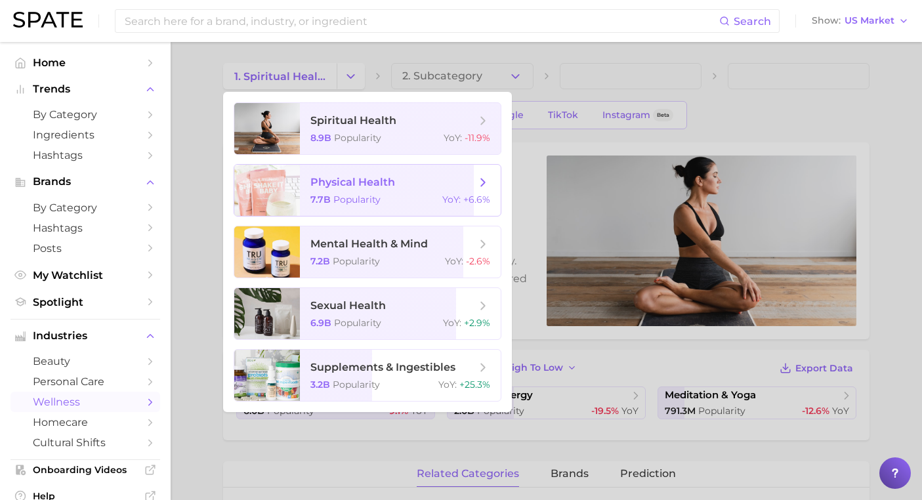
click at [342, 190] on span "physical health 7.7b Popularity YoY : +6.6%" at bounding box center [400, 190] width 201 height 51
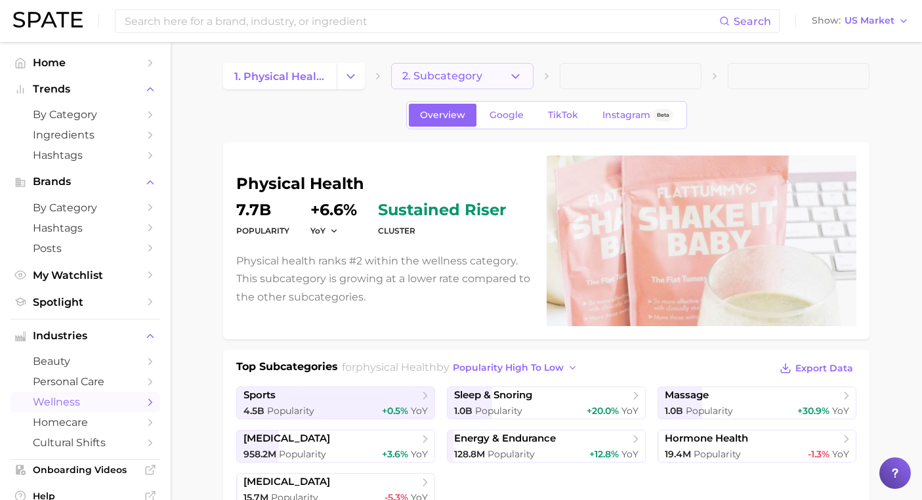
click at [471, 73] on span "2. Subcategory" at bounding box center [442, 76] width 80 height 12
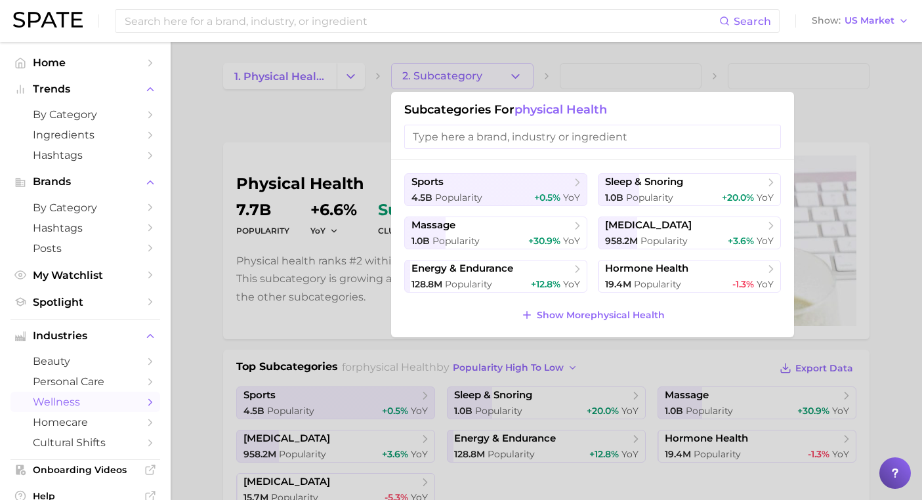
click at [471, 73] on div at bounding box center [461, 250] width 922 height 500
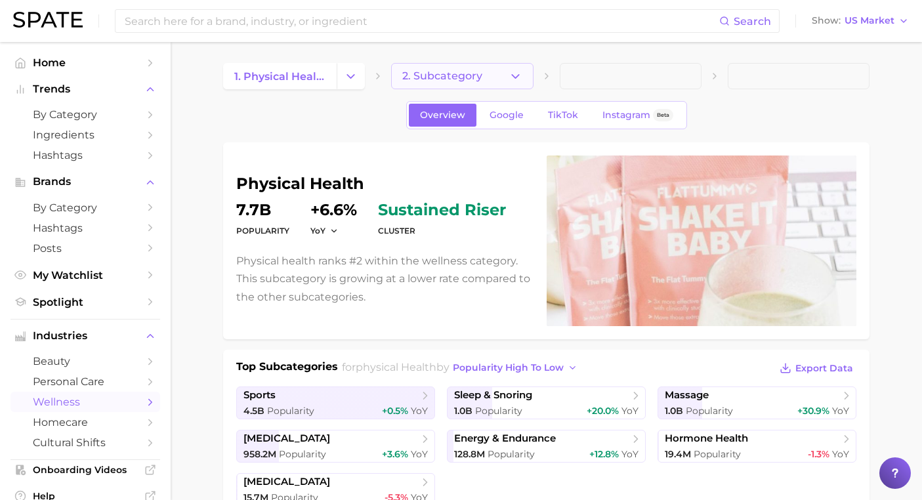
click at [490, 78] on button "2. Subcategory" at bounding box center [462, 76] width 142 height 26
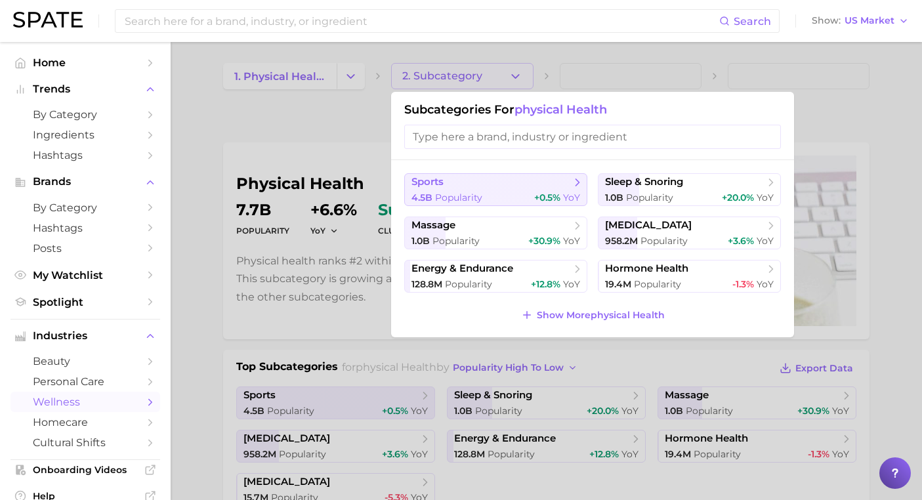
click at [485, 191] on button "sports 4.5b Popularity +0.5% YoY" at bounding box center [495, 189] width 183 height 33
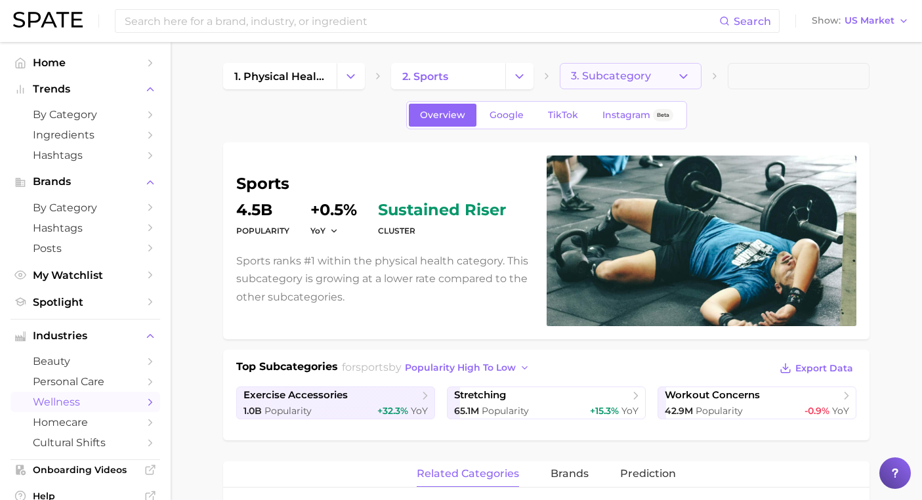
click at [643, 68] on button "3. Subcategory" at bounding box center [631, 76] width 142 height 26
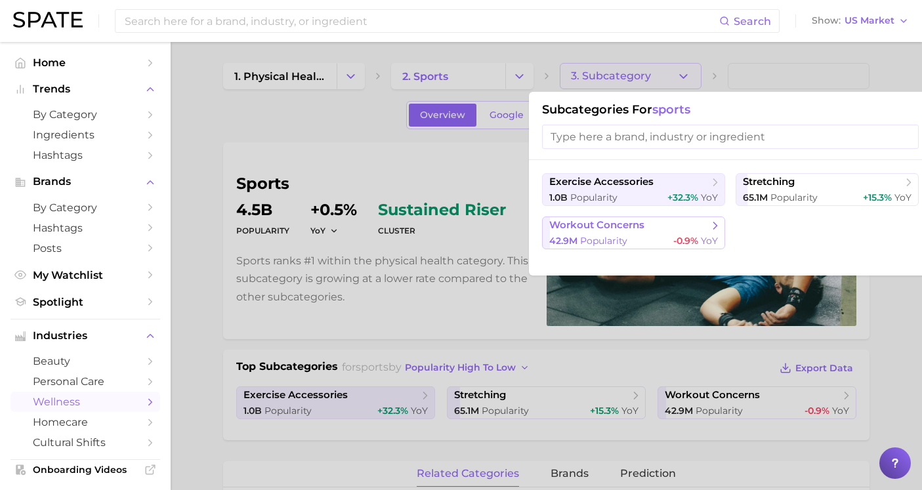
click at [660, 226] on button "workout concerns 42.9m Popularity -0.9% YoY" at bounding box center [633, 233] width 183 height 33
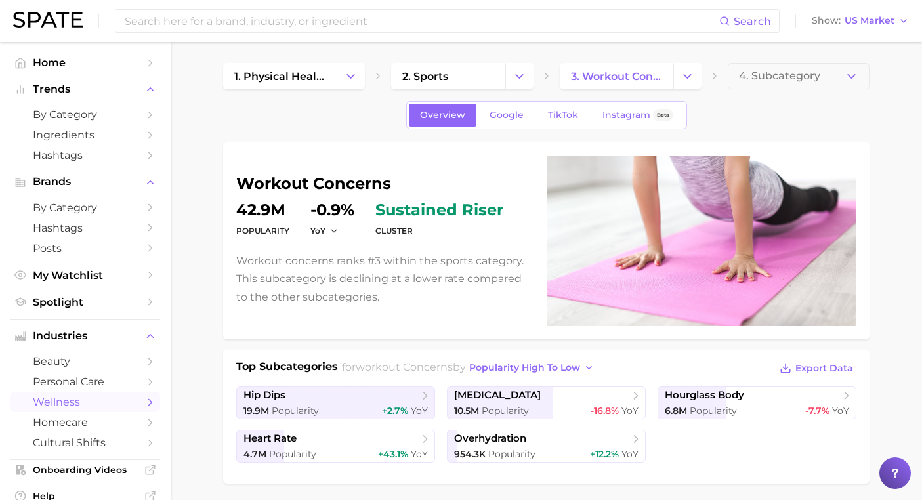
click at [774, 79] on span "4. Subcategory" at bounding box center [779, 76] width 81 height 12
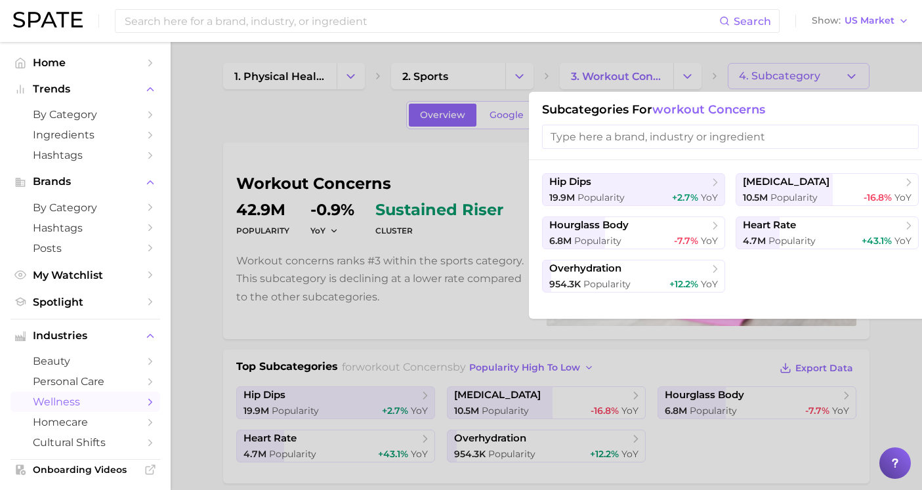
click at [837, 79] on div at bounding box center [461, 245] width 922 height 490
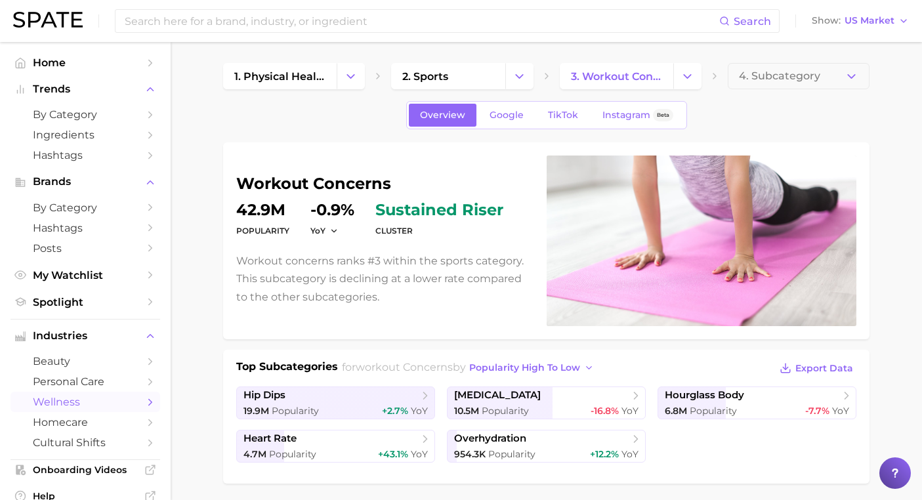
click at [88, 396] on span "wellness" at bounding box center [85, 402] width 105 height 12
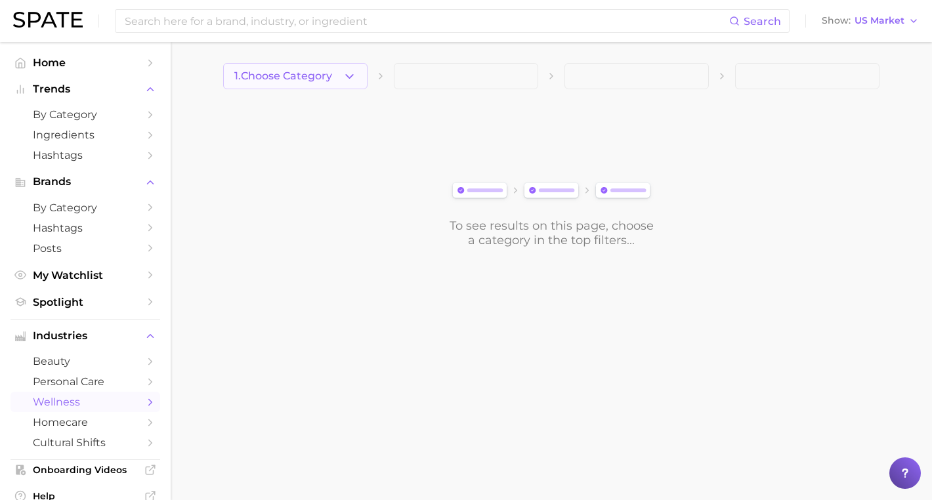
click at [345, 71] on icon "button" at bounding box center [350, 77] width 14 height 14
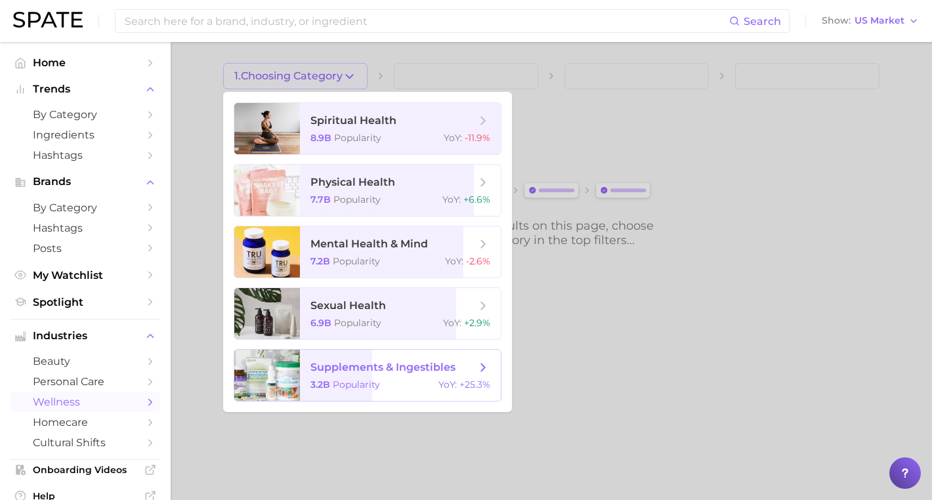
click at [373, 374] on span "supplements & ingestibles" at bounding box center [392, 367] width 165 height 14
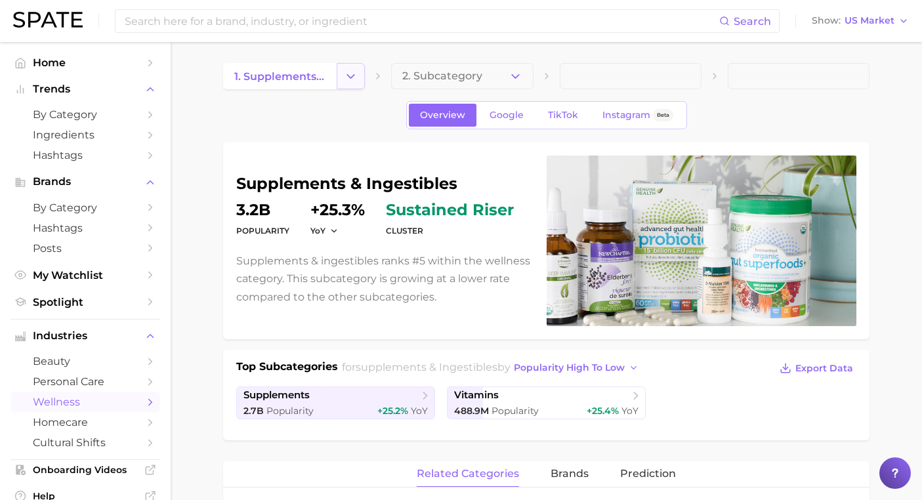
click at [345, 75] on icon "Change Category" at bounding box center [351, 77] width 14 height 14
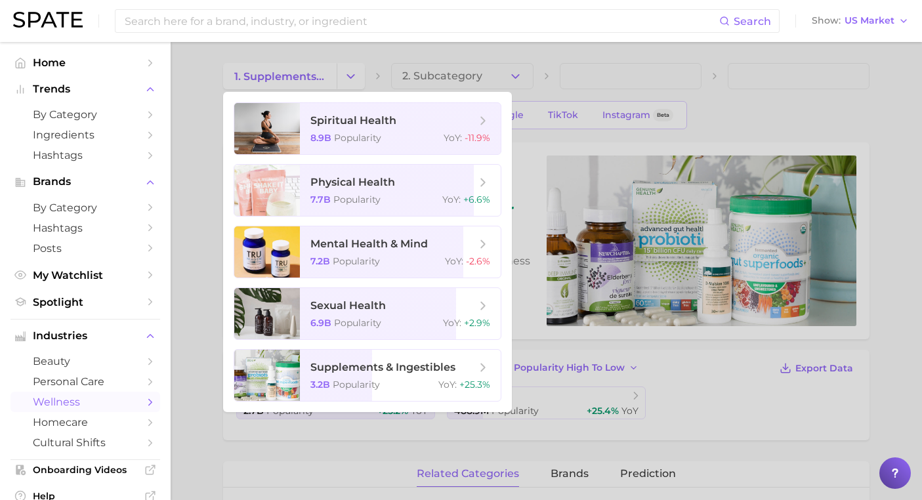
click at [346, 75] on div at bounding box center [461, 250] width 922 height 500
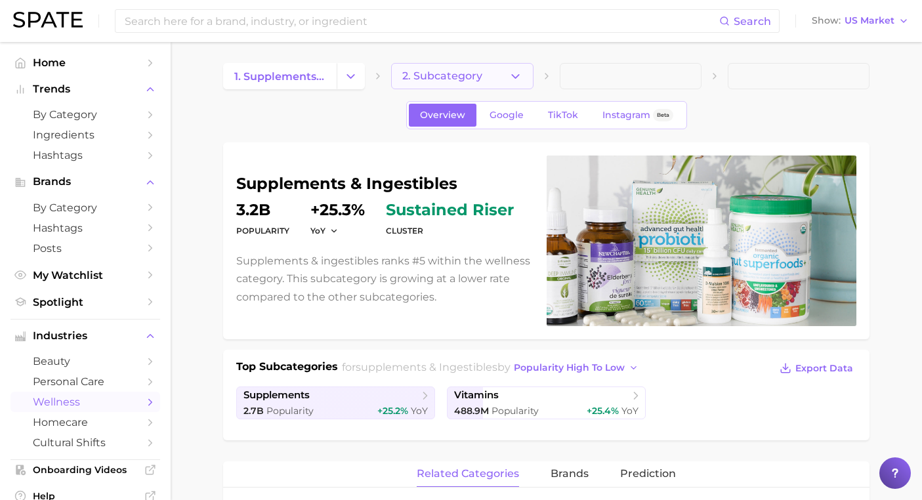
click at [492, 73] on button "2. Subcategory" at bounding box center [462, 76] width 142 height 26
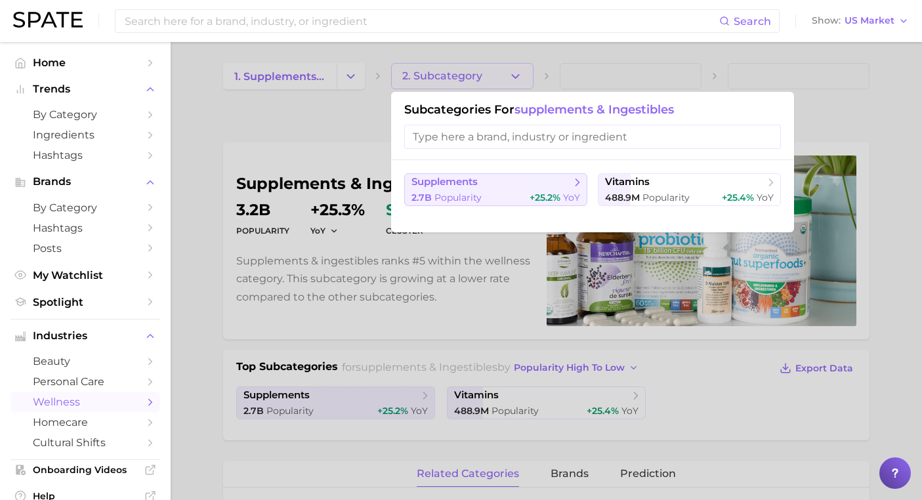
click at [520, 183] on button "supplements 2.7b Popularity +25.2% YoY" at bounding box center [495, 189] width 183 height 33
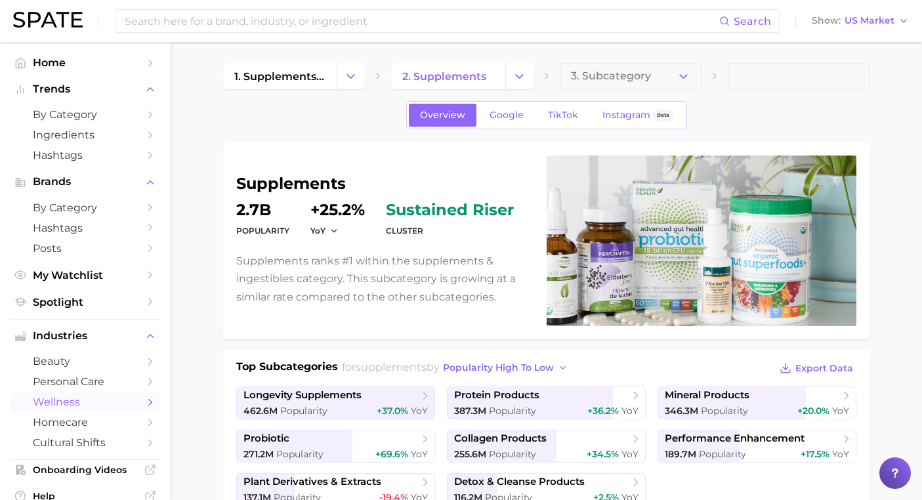
click at [677, 77] on icon "button" at bounding box center [684, 77] width 14 height 14
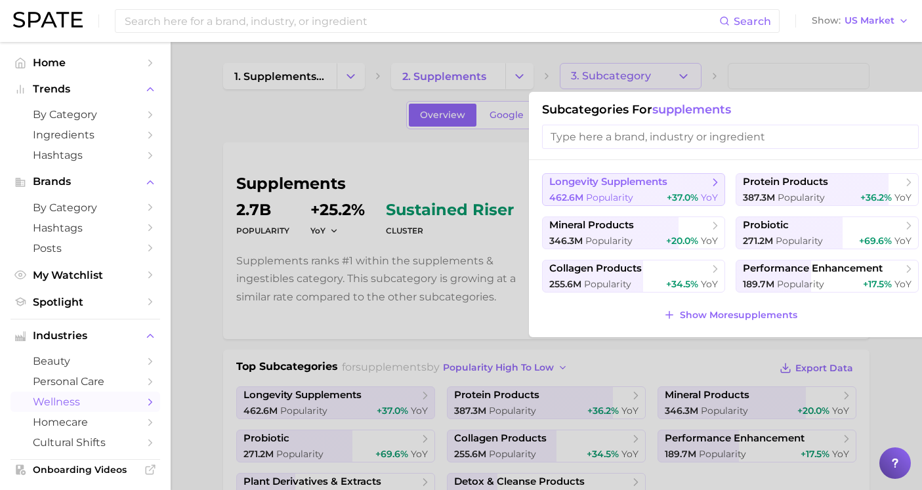
click at [691, 190] on button "longevity supplements 462.6m Popularity +37.0% YoY" at bounding box center [633, 189] width 183 height 33
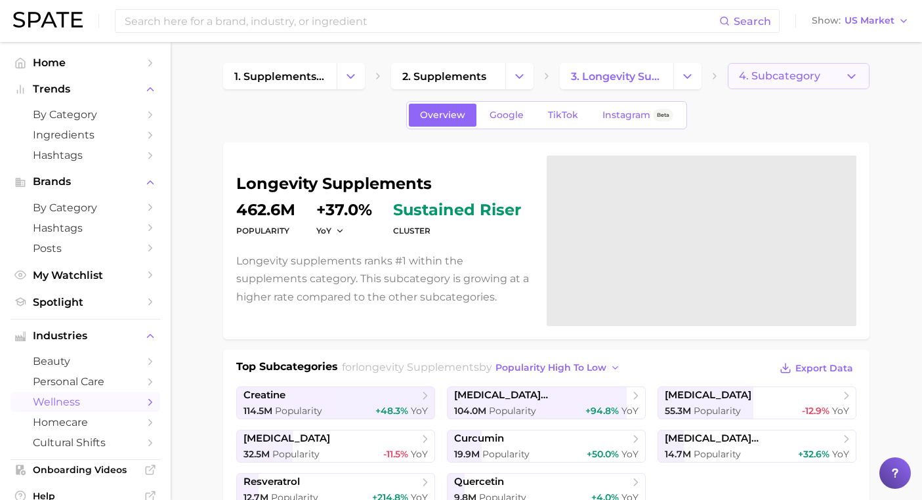
click at [808, 72] on span "4. Subcategory" at bounding box center [779, 76] width 81 height 12
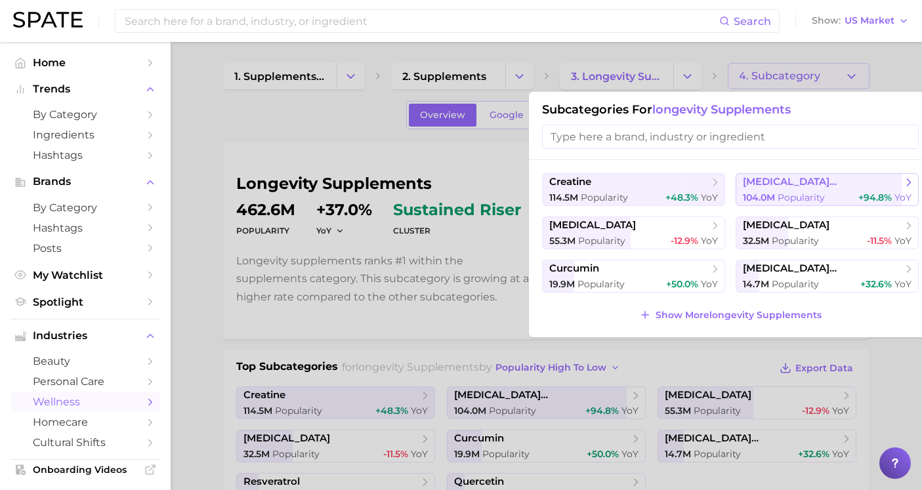
click at [785, 178] on span "[MEDICAL_DATA] [MEDICAL_DATA] dinucleotide (nad)" at bounding box center [822, 182] width 159 height 12
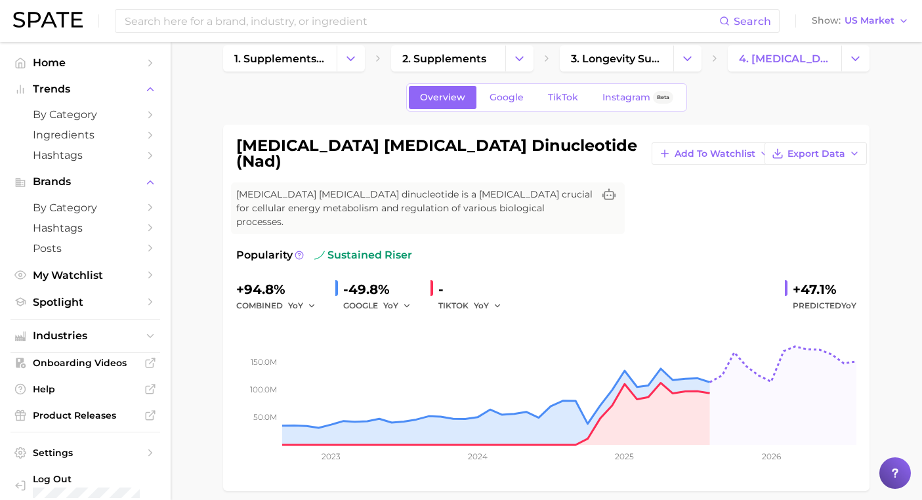
scroll to position [17, 0]
